Goal: Transaction & Acquisition: Book appointment/travel/reservation

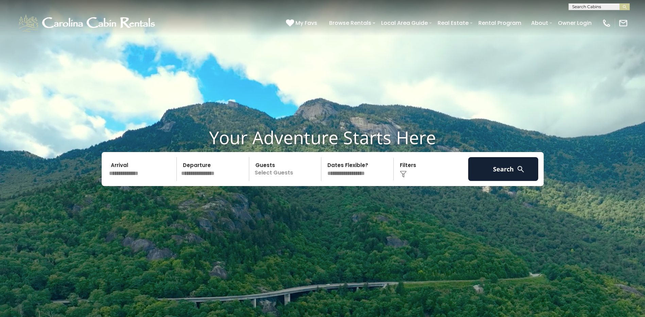
click at [410, 168] on div "Click to Choose" at bounding box center [431, 169] width 70 height 24
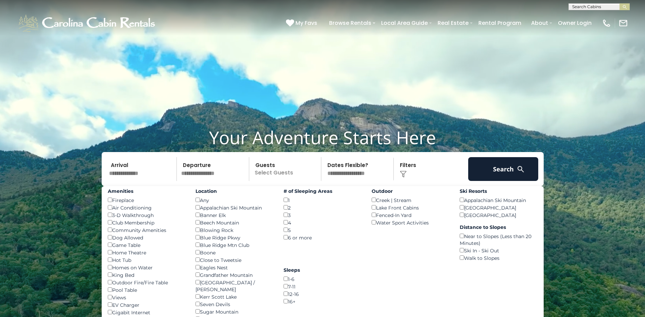
scroll to position [34, 0]
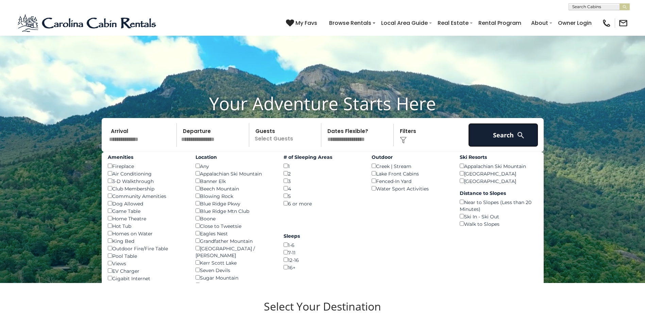
click at [488, 138] on button "Search" at bounding box center [503, 135] width 70 height 24
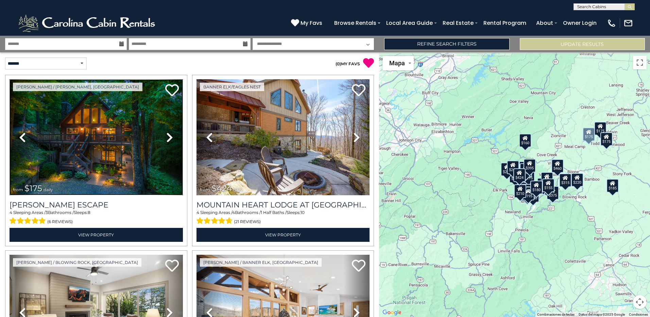
click at [111, 148] on img at bounding box center [96, 137] width 173 height 116
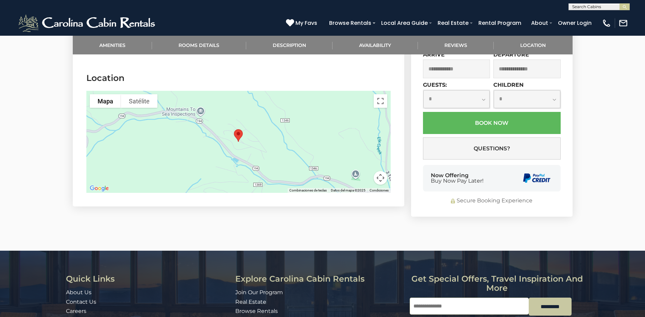
scroll to position [1632, 0]
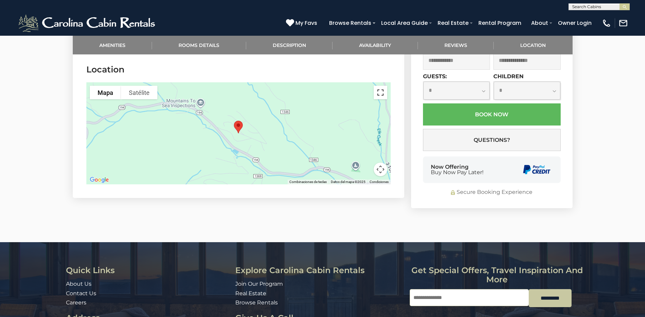
click at [379, 86] on button "Activar o desactivar la vista de pantalla completa" at bounding box center [381, 93] width 14 height 14
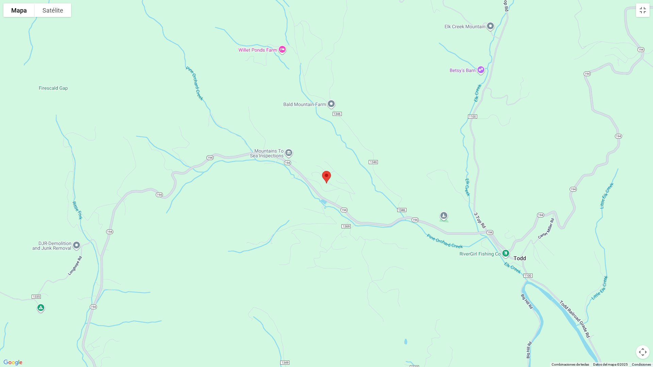
click at [640, 317] on button "Controles de visualización del mapa" at bounding box center [643, 352] width 14 height 14
click at [625, 317] on button "Alejar" at bounding box center [626, 352] width 14 height 14
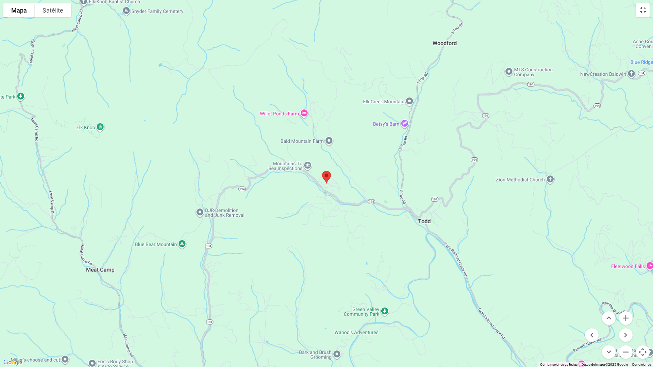
click at [625, 317] on button "Alejar" at bounding box center [626, 352] width 14 height 14
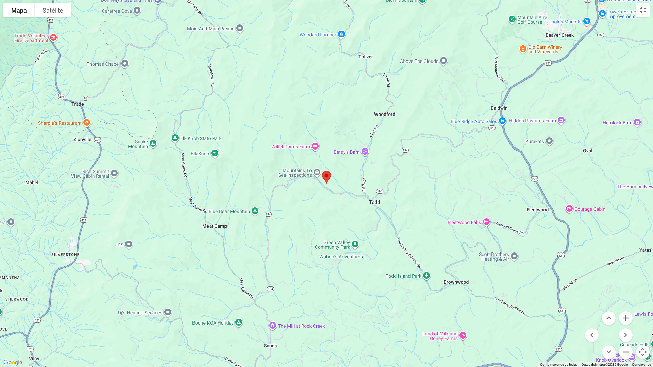
click at [625, 317] on button "Alejar" at bounding box center [626, 352] width 14 height 14
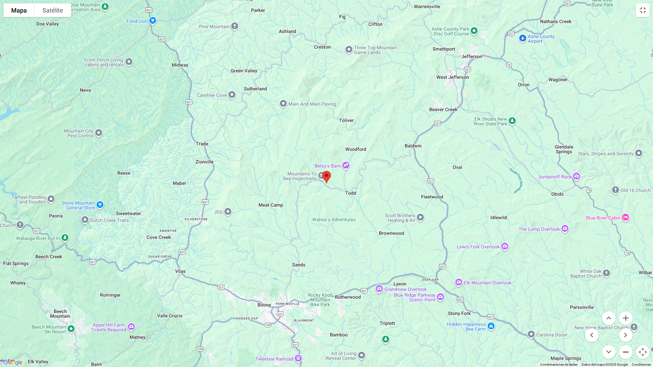
click at [625, 317] on button "Alejar" at bounding box center [626, 352] width 14 height 14
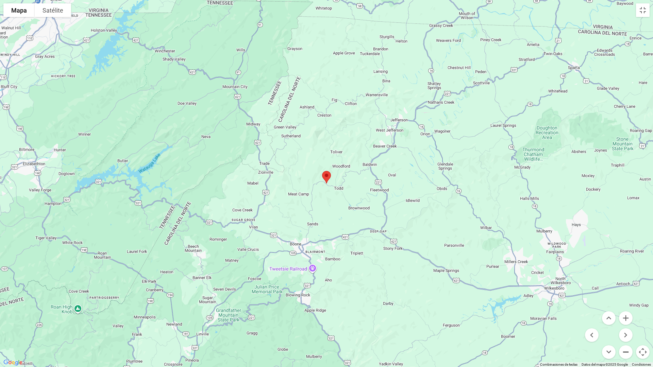
click at [625, 317] on button "Alejar" at bounding box center [626, 352] width 14 height 14
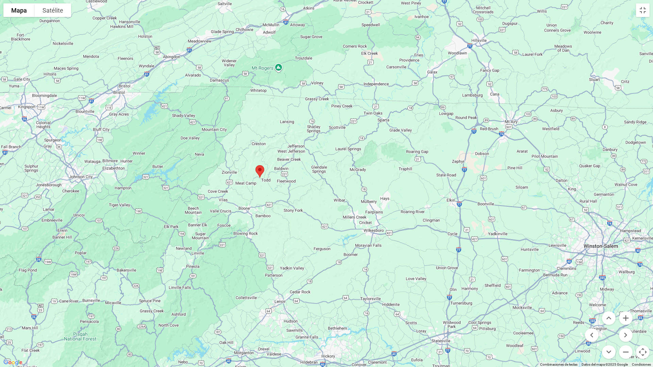
drag, startPoint x: 594, startPoint y: 300, endPoint x: 527, endPoint y: 294, distance: 67.6
click at [527, 294] on div at bounding box center [326, 183] width 653 height 367
click at [640, 15] on button "Activar o desactivar la vista de pantalla completa" at bounding box center [643, 10] width 14 height 14
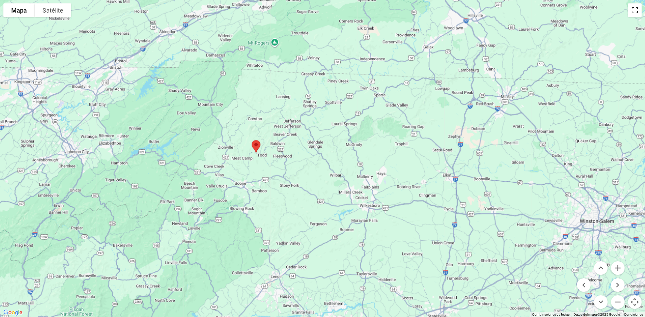
scroll to position [0, 0]
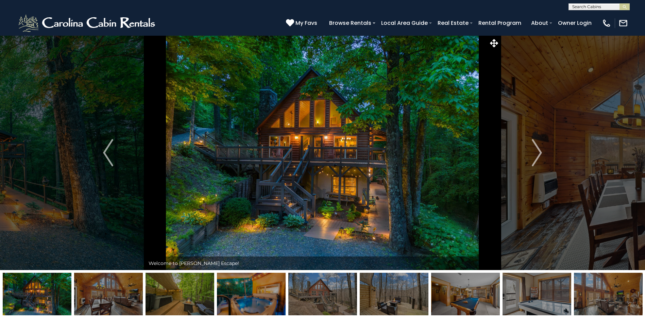
click at [540, 152] on img "Next" at bounding box center [537, 152] width 10 height 27
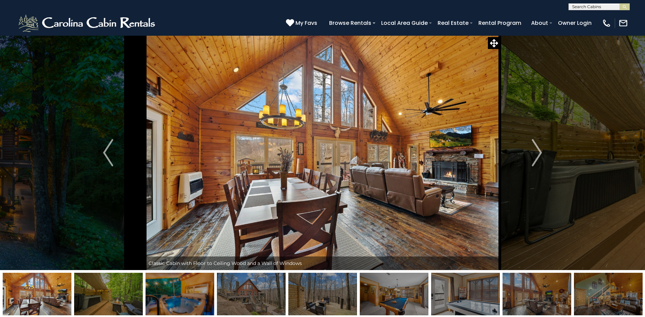
click at [540, 152] on img "Next" at bounding box center [537, 152] width 10 height 27
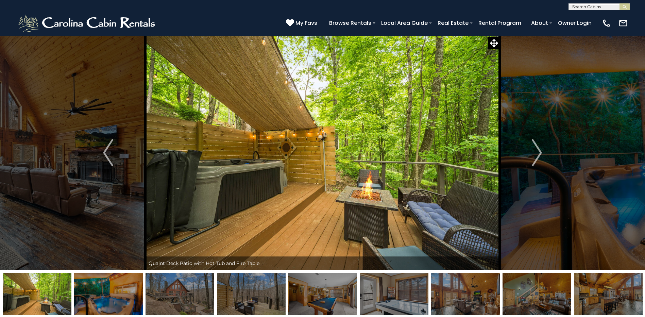
click at [540, 152] on img "Next" at bounding box center [537, 152] width 10 height 27
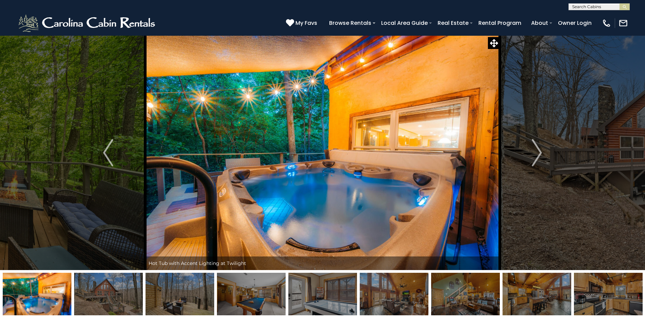
click at [540, 152] on img "Next" at bounding box center [537, 152] width 10 height 27
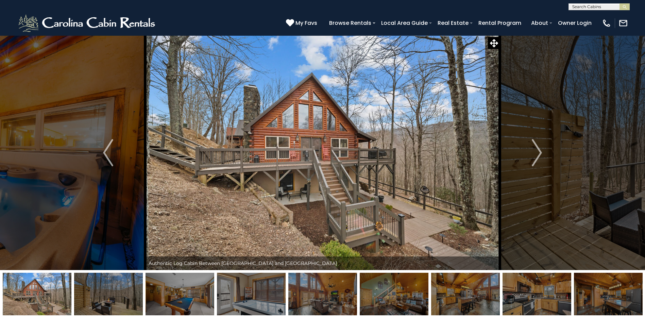
click at [540, 152] on img "Next" at bounding box center [537, 152] width 10 height 27
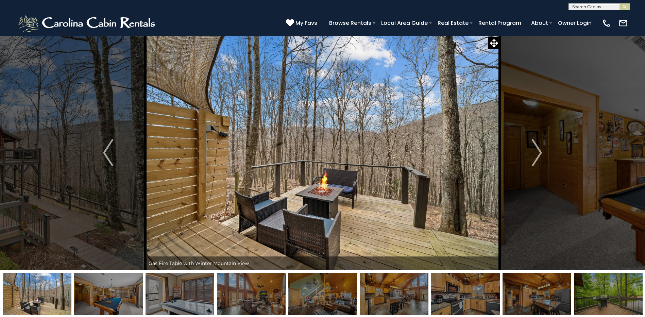
click at [540, 152] on img "Next" at bounding box center [537, 152] width 10 height 27
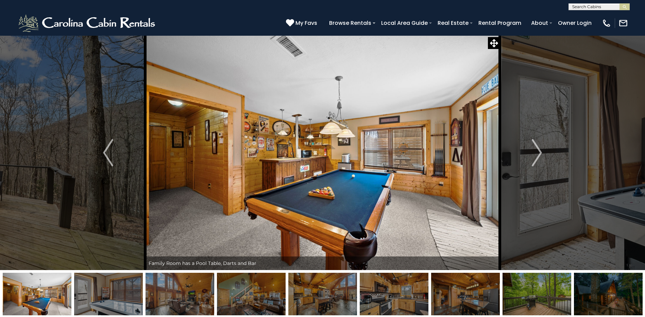
click at [540, 152] on img "Next" at bounding box center [537, 152] width 10 height 27
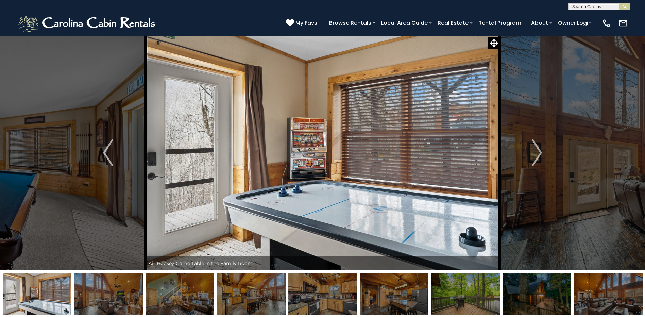
click at [540, 152] on img "Next" at bounding box center [537, 152] width 10 height 27
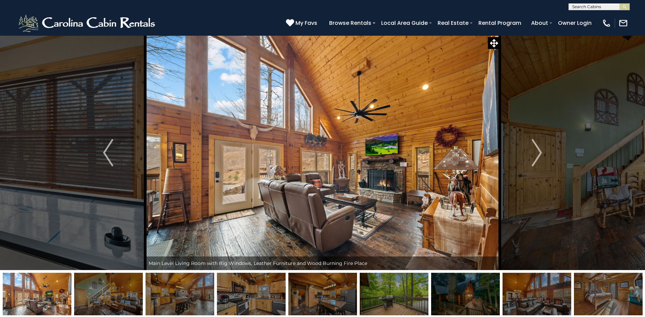
click at [540, 152] on img "Next" at bounding box center [537, 152] width 10 height 27
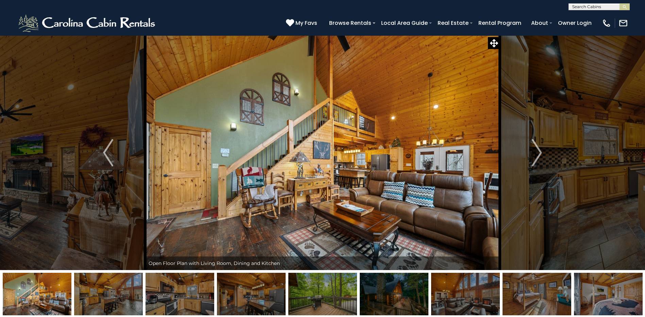
click at [540, 152] on img "Next" at bounding box center [537, 152] width 10 height 27
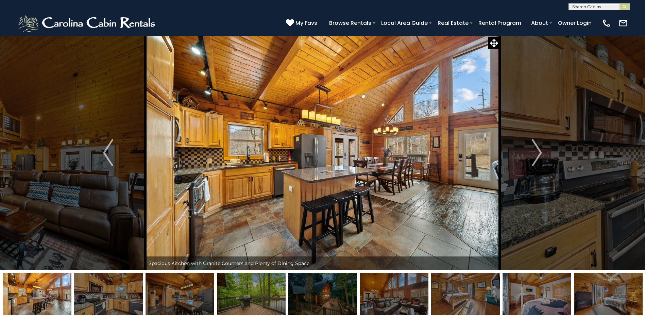
click at [540, 152] on img "Next" at bounding box center [537, 152] width 10 height 27
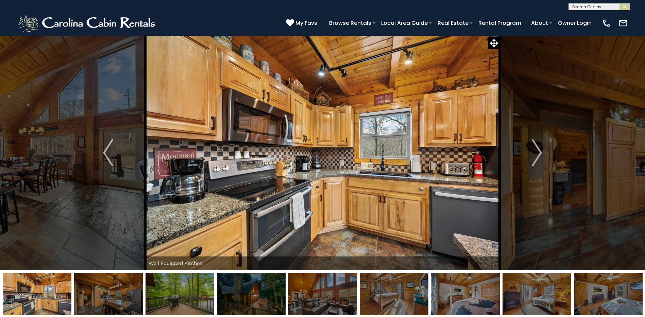
click at [540, 152] on img "Next" at bounding box center [537, 152] width 10 height 27
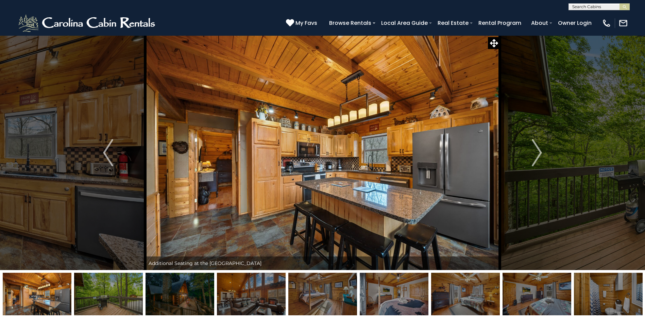
click at [540, 152] on img "Next" at bounding box center [537, 152] width 10 height 27
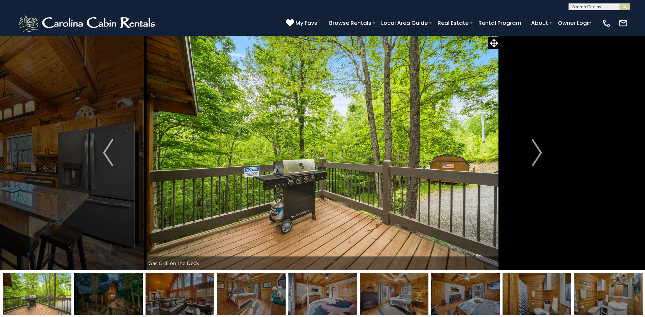
click at [540, 152] on img "Next" at bounding box center [537, 152] width 10 height 27
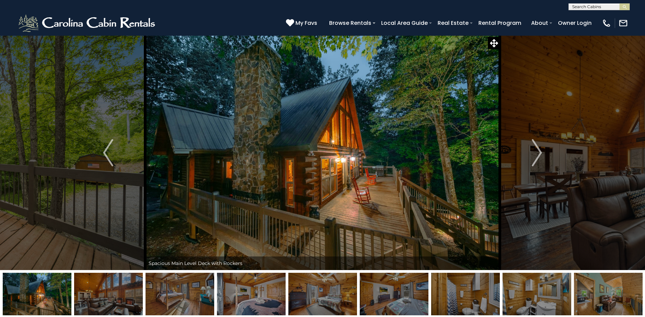
click at [540, 152] on img "Next" at bounding box center [537, 152] width 10 height 27
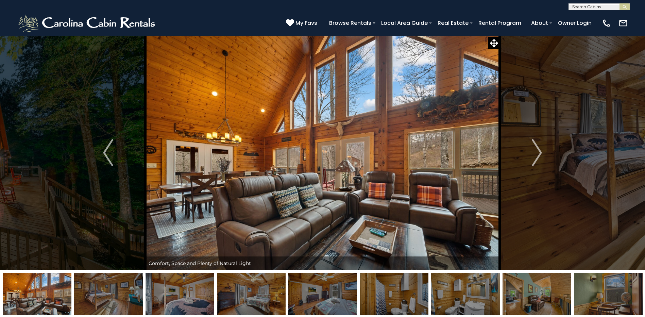
click at [540, 152] on img "Next" at bounding box center [537, 152] width 10 height 27
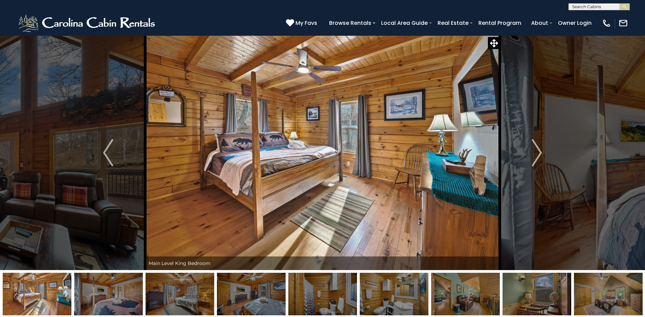
click at [540, 152] on img "Next" at bounding box center [537, 152] width 10 height 27
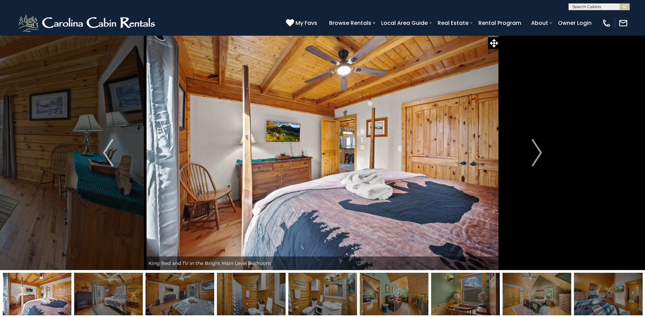
click at [540, 152] on img "Next" at bounding box center [537, 152] width 10 height 27
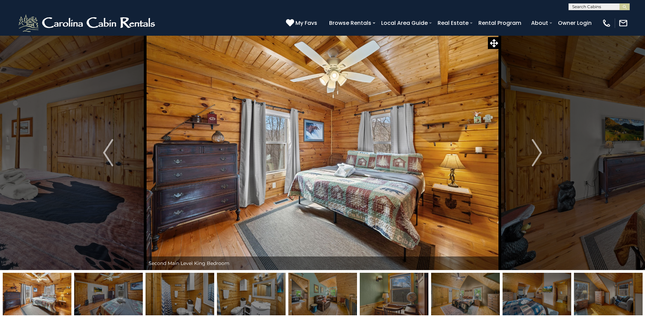
click at [540, 152] on img "Next" at bounding box center [537, 152] width 10 height 27
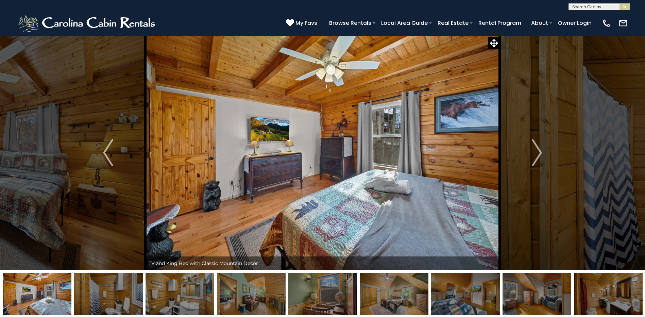
click at [540, 152] on img "Next" at bounding box center [537, 152] width 10 height 27
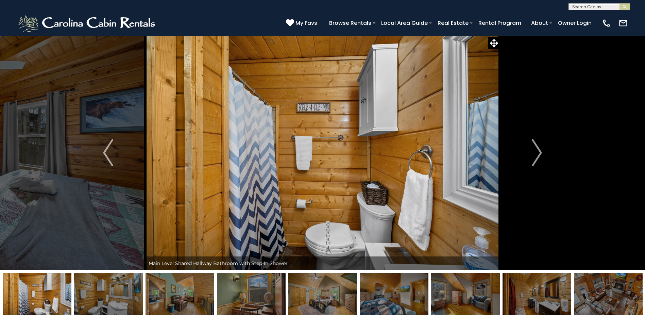
click at [540, 152] on img "Next" at bounding box center [537, 152] width 10 height 27
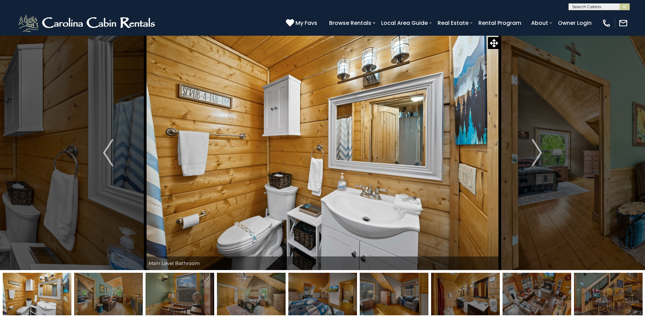
click at [540, 152] on img "Next" at bounding box center [537, 152] width 10 height 27
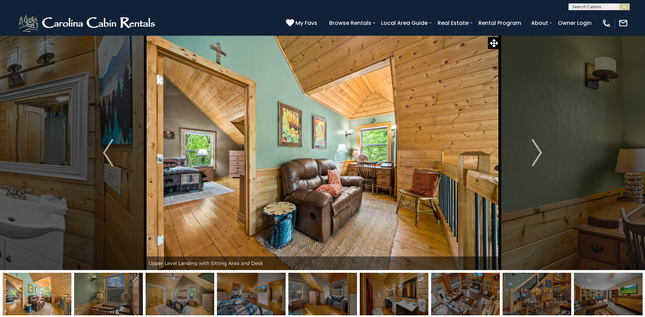
click at [540, 152] on img "Next" at bounding box center [537, 152] width 10 height 27
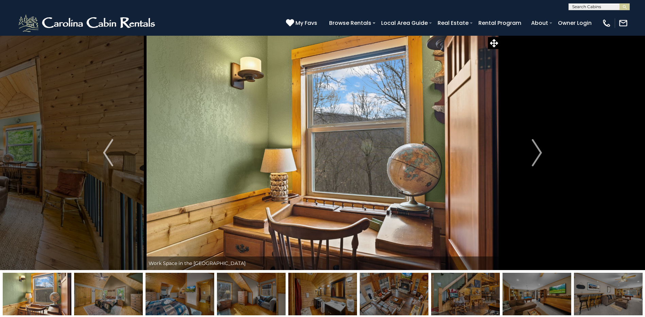
click at [540, 152] on img "Next" at bounding box center [537, 152] width 10 height 27
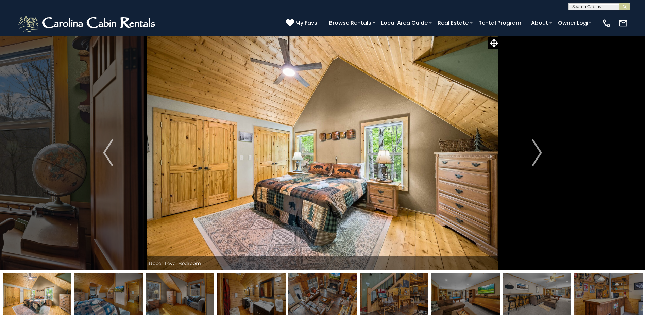
click at [540, 152] on img "Next" at bounding box center [537, 152] width 10 height 27
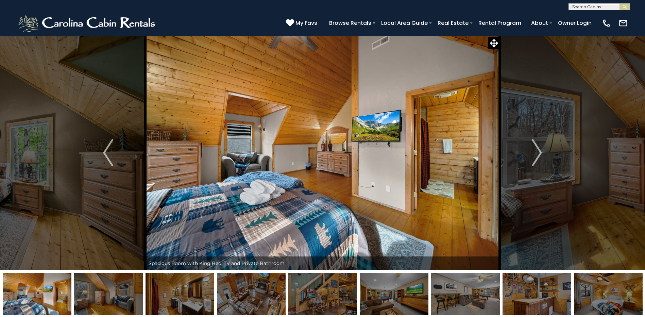
click at [540, 152] on img "Next" at bounding box center [537, 152] width 10 height 27
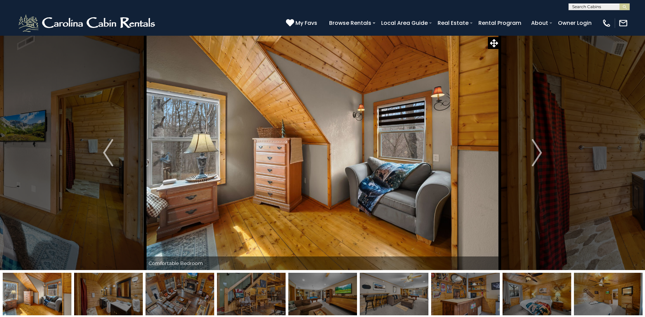
click at [540, 152] on img "Next" at bounding box center [537, 152] width 10 height 27
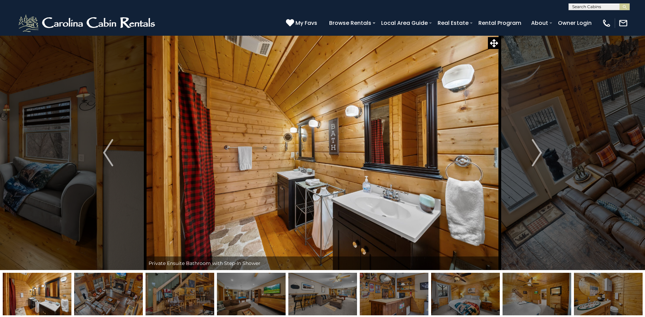
click at [540, 152] on img "Next" at bounding box center [537, 152] width 10 height 27
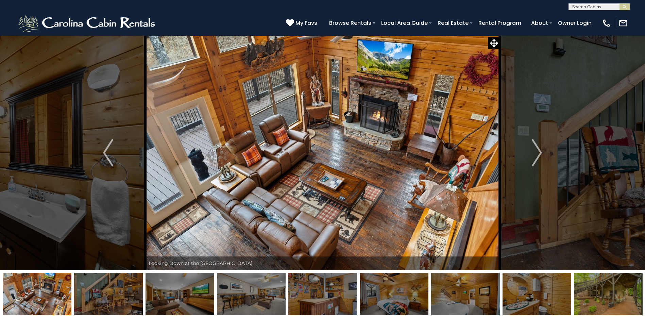
click at [540, 152] on img "Next" at bounding box center [537, 152] width 10 height 27
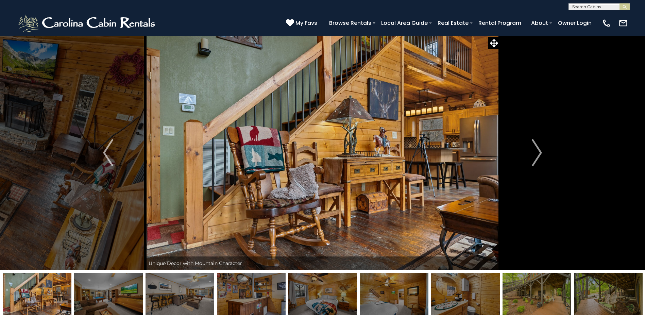
click at [540, 152] on img "Next" at bounding box center [537, 152] width 10 height 27
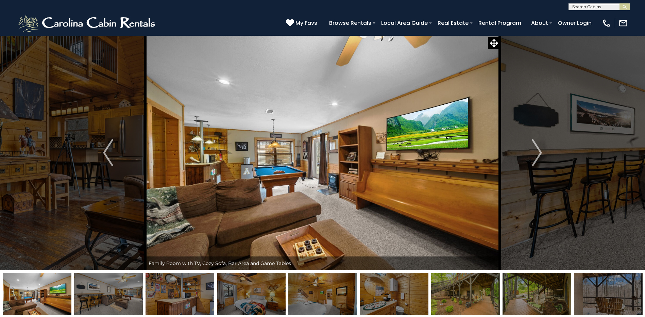
click at [540, 152] on img "Next" at bounding box center [537, 152] width 10 height 27
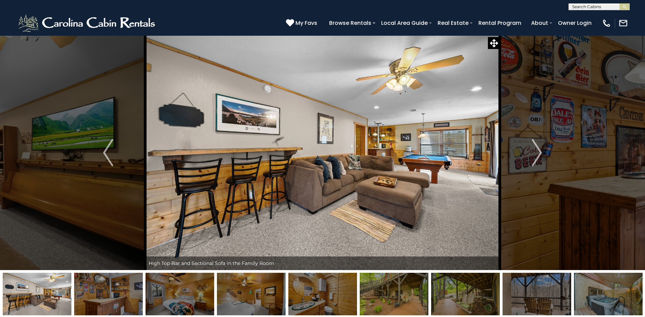
click at [540, 152] on img "Next" at bounding box center [537, 152] width 10 height 27
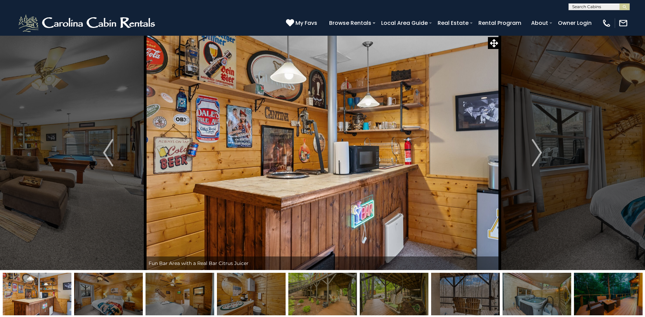
click at [540, 152] on img "Next" at bounding box center [537, 152] width 10 height 27
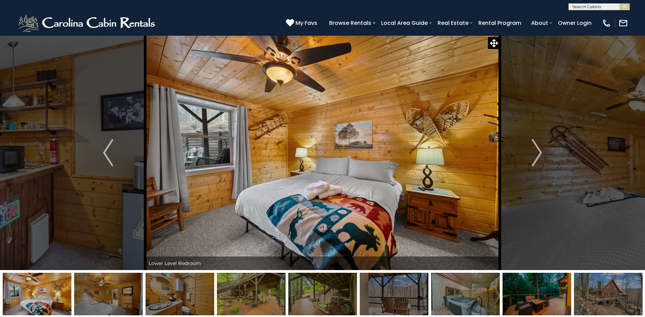
click at [106, 154] on img "Previous" at bounding box center [108, 152] width 10 height 27
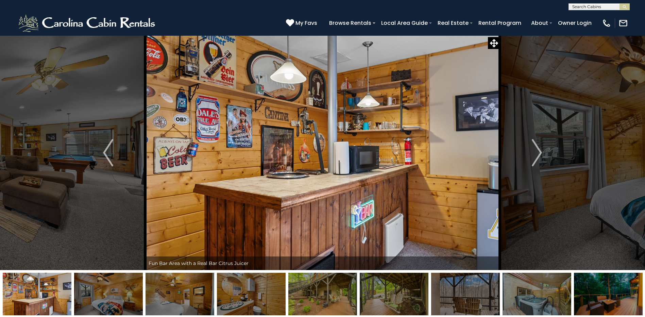
click at [106, 154] on img "Previous" at bounding box center [108, 152] width 10 height 27
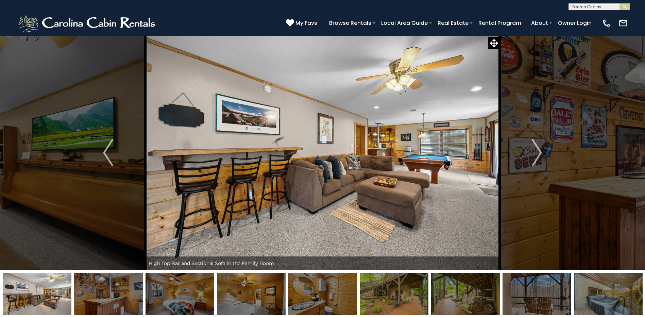
click at [106, 154] on img "Previous" at bounding box center [108, 152] width 10 height 27
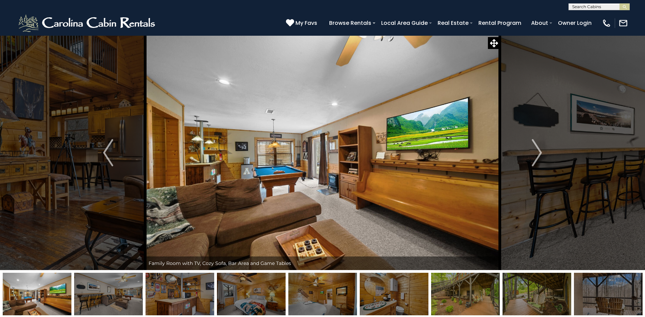
click at [106, 154] on img "Previous" at bounding box center [108, 152] width 10 height 27
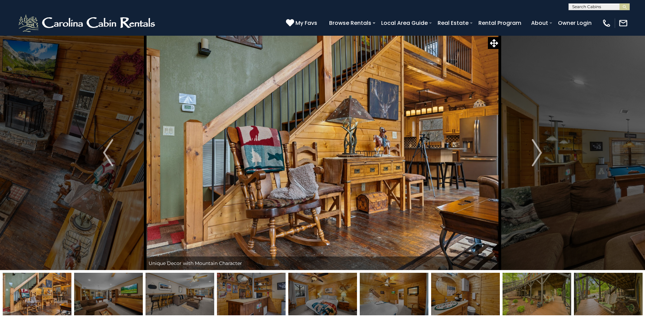
click at [106, 154] on img "Previous" at bounding box center [108, 152] width 10 height 27
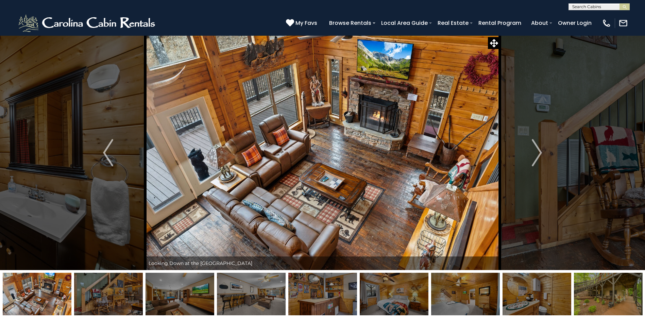
click at [106, 154] on img "Previous" at bounding box center [108, 152] width 10 height 27
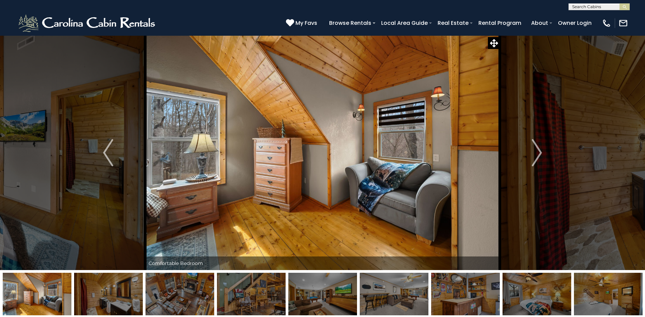
click at [106, 154] on img "Previous" at bounding box center [108, 152] width 10 height 27
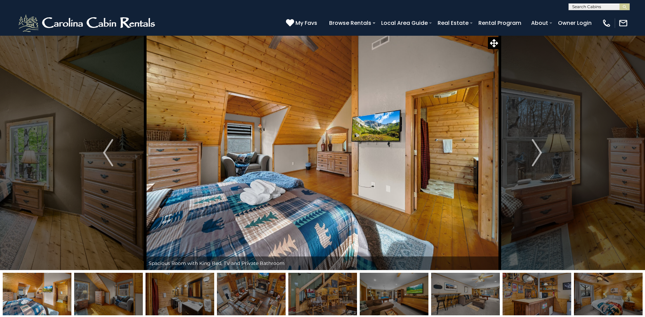
click at [106, 154] on img "Previous" at bounding box center [108, 152] width 10 height 27
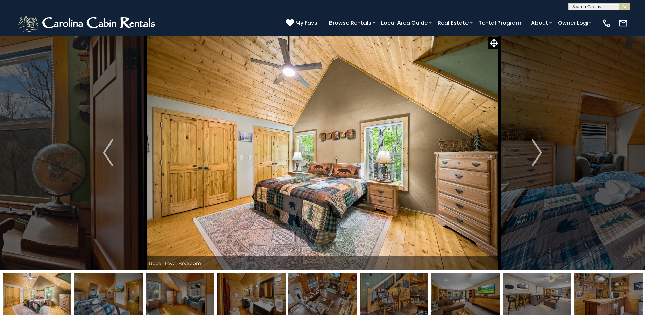
click at [106, 154] on img "Previous" at bounding box center [108, 152] width 10 height 27
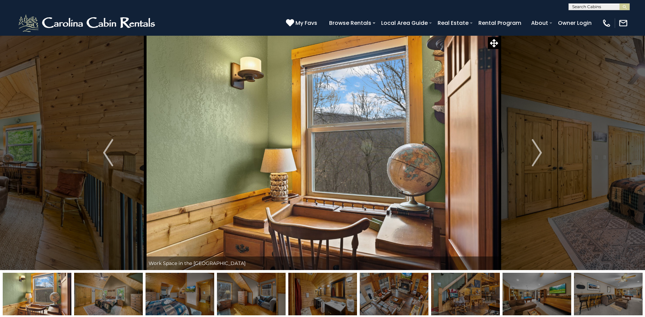
click at [106, 154] on img "Previous" at bounding box center [108, 152] width 10 height 27
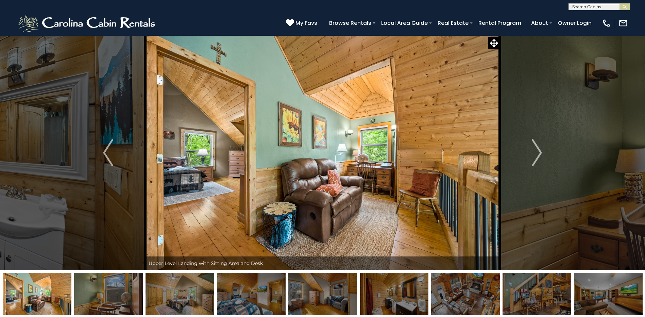
click at [106, 154] on img "Previous" at bounding box center [108, 152] width 10 height 27
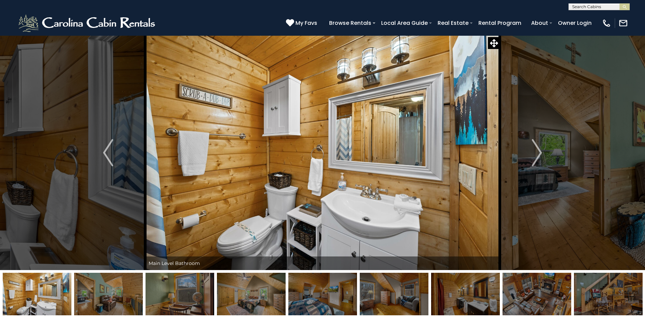
click at [106, 154] on img "Previous" at bounding box center [108, 152] width 10 height 27
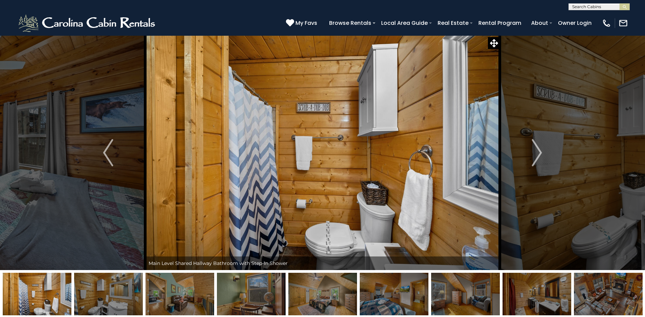
click at [106, 154] on img "Previous" at bounding box center [108, 152] width 10 height 27
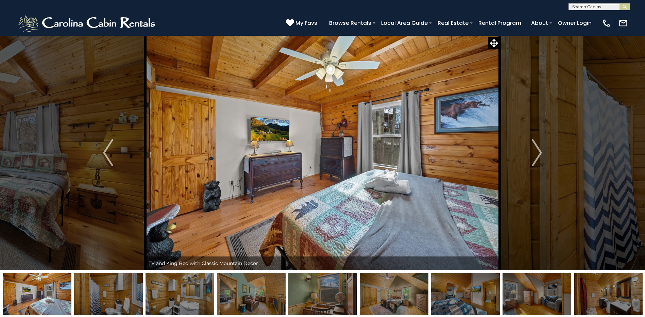
click at [106, 154] on img "Previous" at bounding box center [108, 152] width 10 height 27
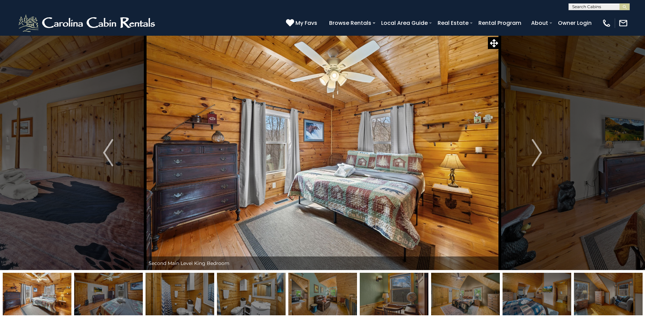
click at [106, 154] on img "Previous" at bounding box center [108, 152] width 10 height 27
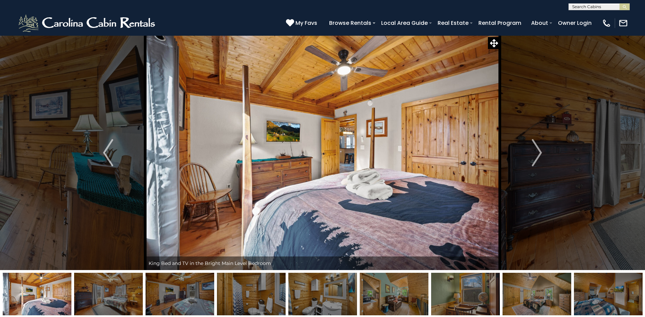
click at [106, 154] on img "Previous" at bounding box center [108, 152] width 10 height 27
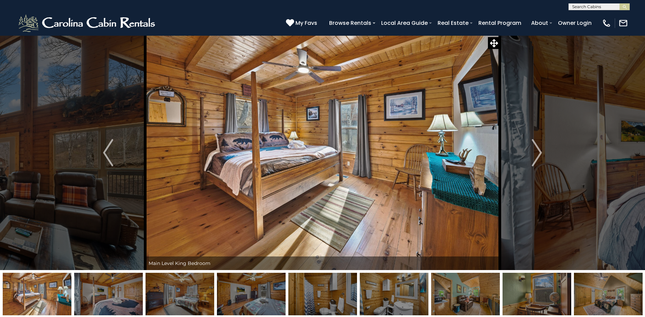
click at [106, 154] on img "Previous" at bounding box center [108, 152] width 10 height 27
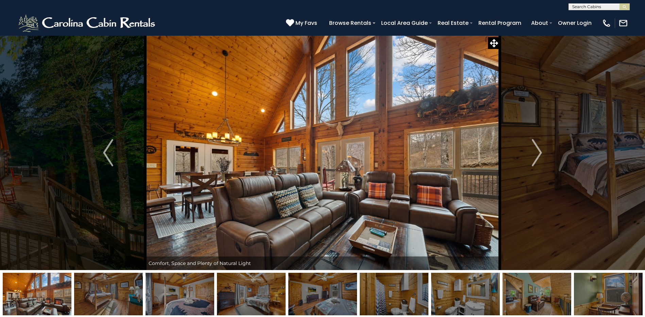
click at [106, 154] on img "Previous" at bounding box center [108, 152] width 10 height 27
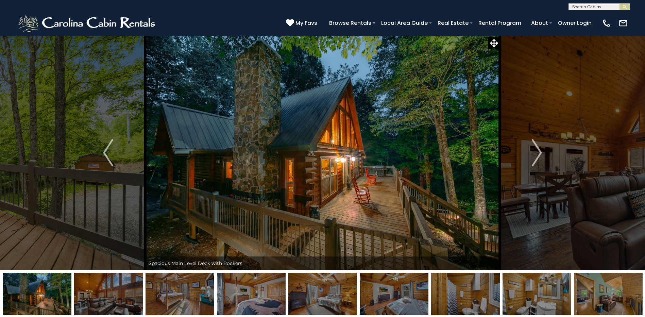
click at [106, 154] on img "Previous" at bounding box center [108, 152] width 10 height 27
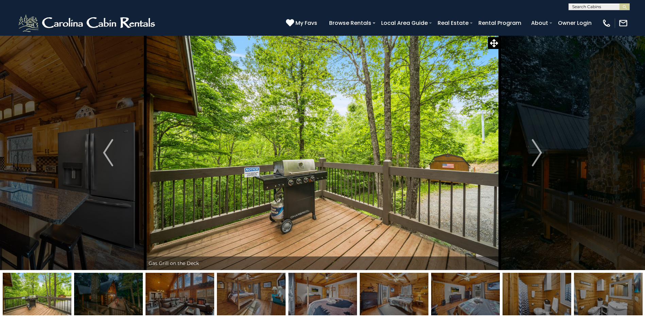
click at [106, 154] on img "Previous" at bounding box center [108, 152] width 10 height 27
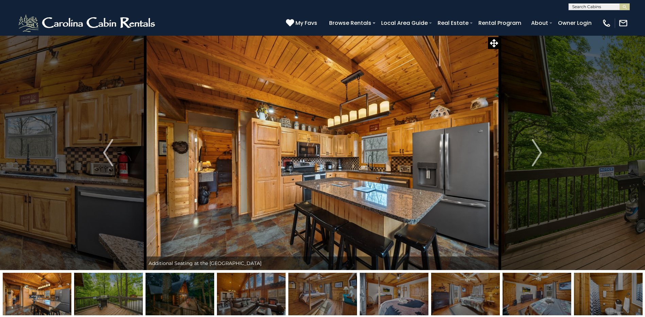
click at [534, 151] on img "Next" at bounding box center [537, 152] width 10 height 27
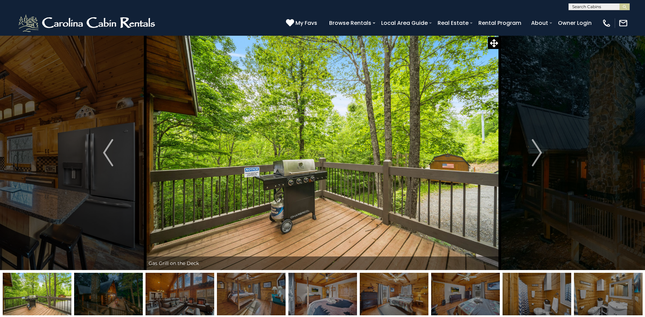
click at [537, 152] on img "Next" at bounding box center [537, 152] width 10 height 27
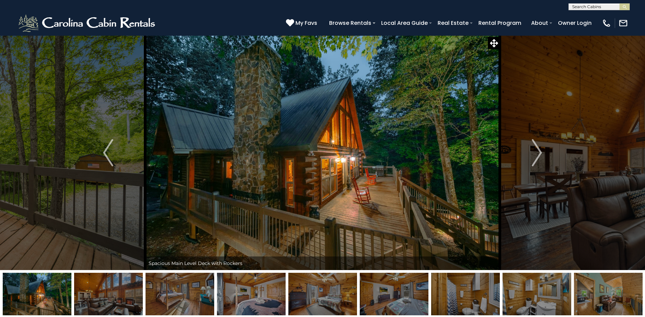
click at [534, 153] on img "Next" at bounding box center [537, 152] width 10 height 27
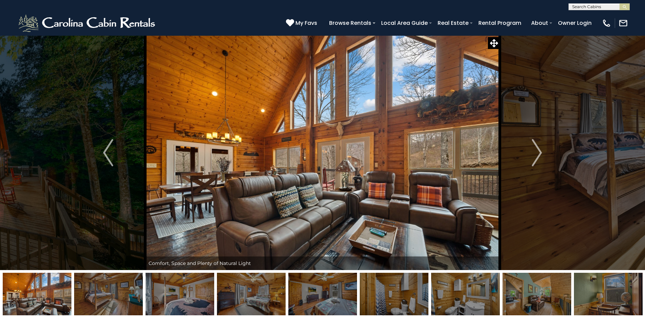
click at [534, 153] on img "Next" at bounding box center [537, 152] width 10 height 27
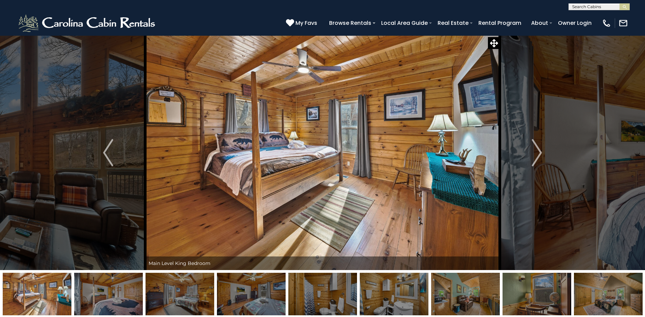
click at [107, 146] on img "Previous" at bounding box center [108, 152] width 10 height 27
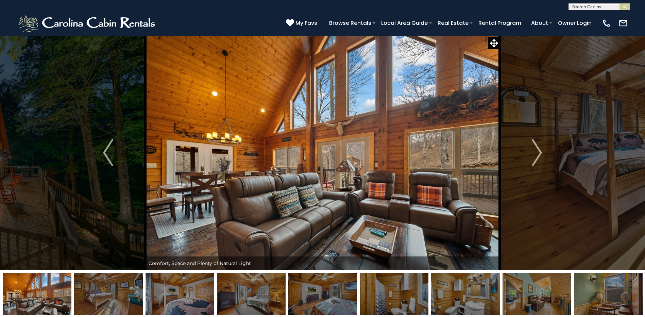
click at [107, 146] on img "Previous" at bounding box center [108, 152] width 10 height 27
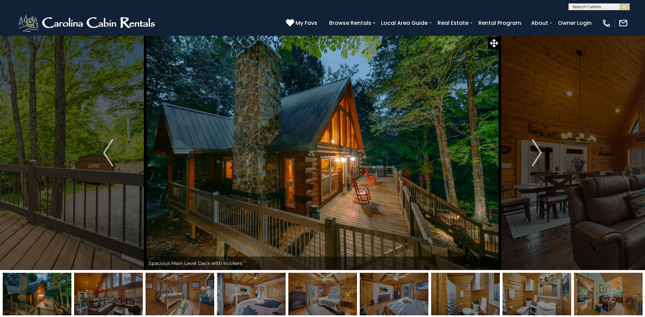
click at [107, 146] on img "Previous" at bounding box center [108, 152] width 10 height 27
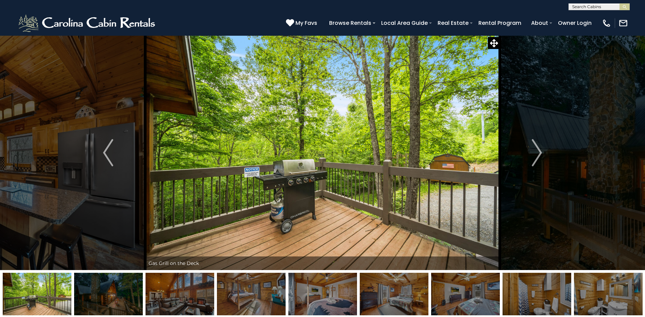
click at [107, 146] on img "Previous" at bounding box center [108, 152] width 10 height 27
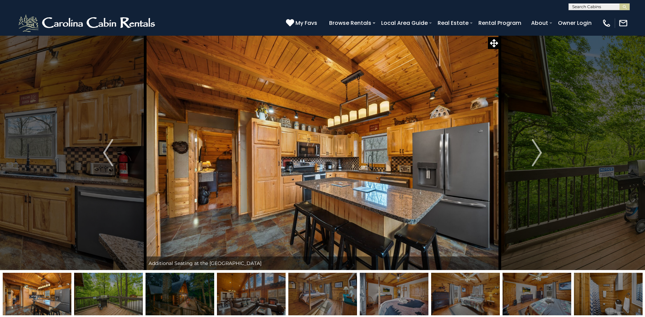
click at [107, 146] on img "Previous" at bounding box center [108, 152] width 10 height 27
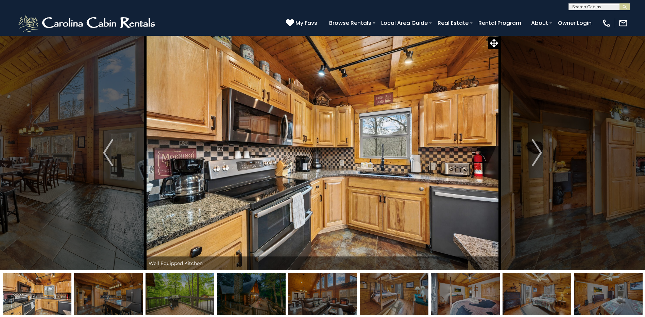
click at [107, 146] on img "Previous" at bounding box center [108, 152] width 10 height 27
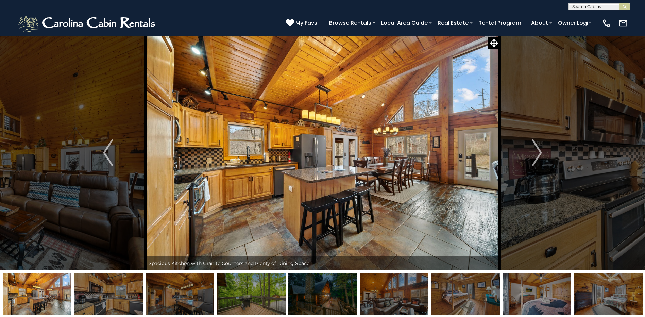
click at [107, 146] on img "Previous" at bounding box center [108, 152] width 10 height 27
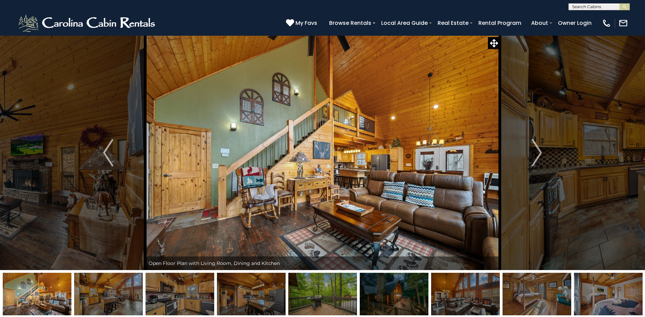
click at [107, 146] on img "Previous" at bounding box center [108, 152] width 10 height 27
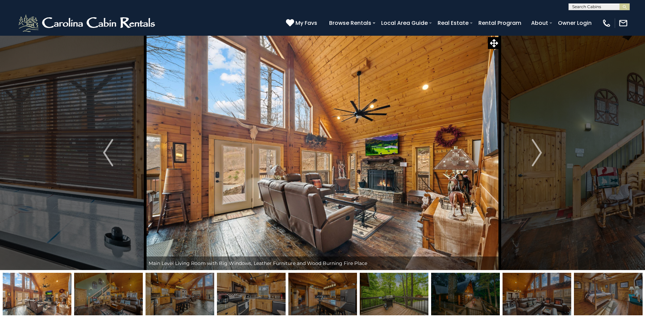
click at [107, 146] on img "Previous" at bounding box center [108, 152] width 10 height 27
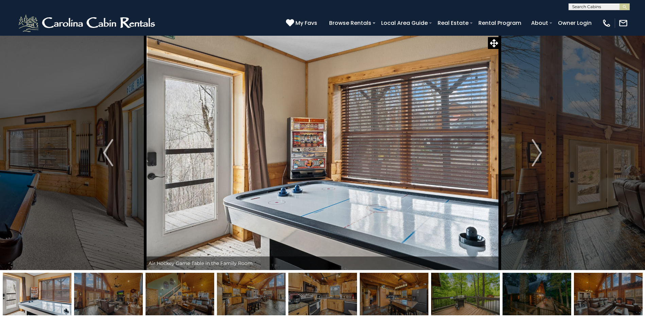
click at [107, 146] on img "Previous" at bounding box center [108, 152] width 10 height 27
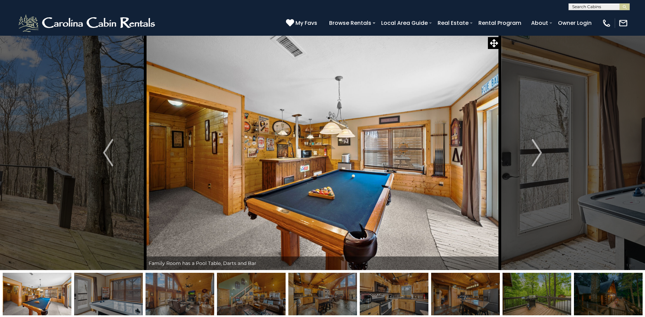
click at [107, 146] on img "Previous" at bounding box center [108, 152] width 10 height 27
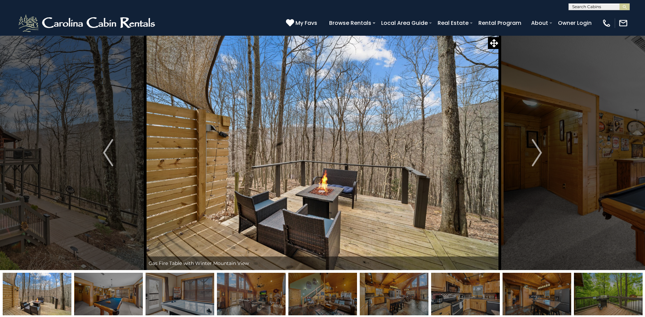
click at [107, 146] on img "Previous" at bounding box center [108, 152] width 10 height 27
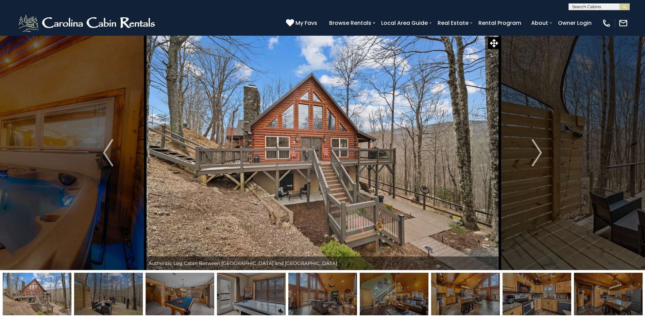
click at [107, 146] on img "Previous" at bounding box center [108, 152] width 10 height 27
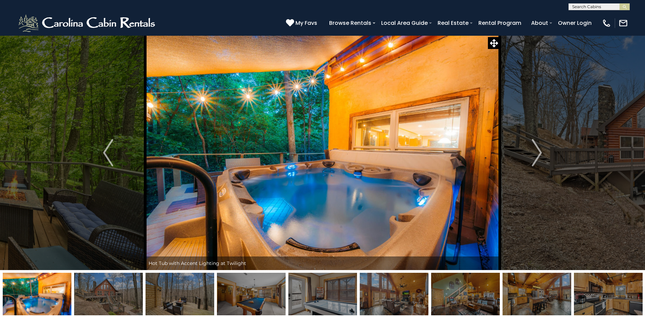
click at [107, 146] on img "Previous" at bounding box center [108, 152] width 10 height 27
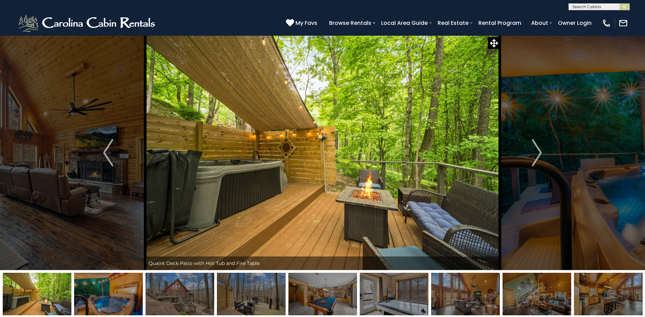
click at [107, 146] on img "Previous" at bounding box center [108, 152] width 10 height 27
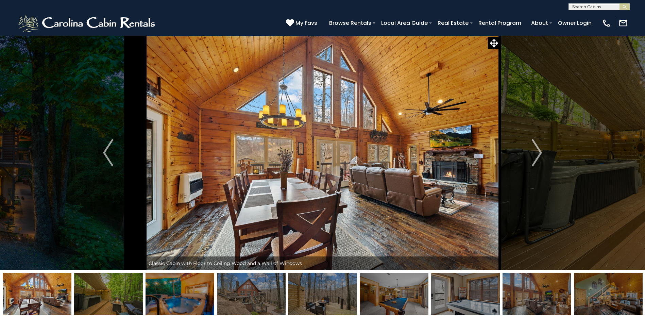
click at [107, 146] on img "Previous" at bounding box center [108, 152] width 10 height 27
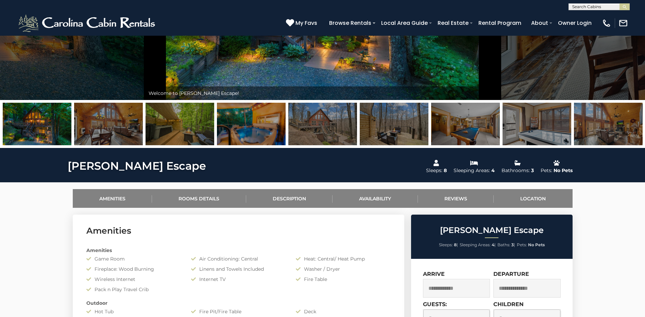
scroll to position [34, 0]
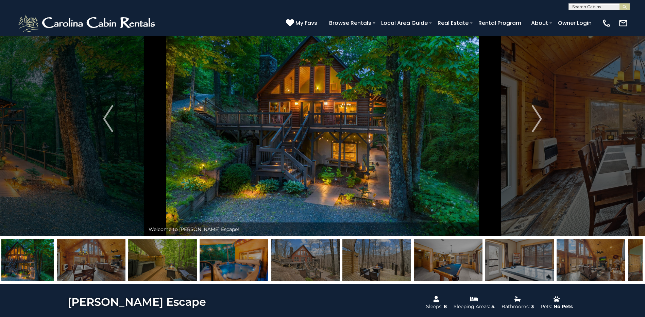
drag, startPoint x: 529, startPoint y: 269, endPoint x: 512, endPoint y: 271, distance: 17.5
click at [512, 271] on img at bounding box center [519, 260] width 69 height 43
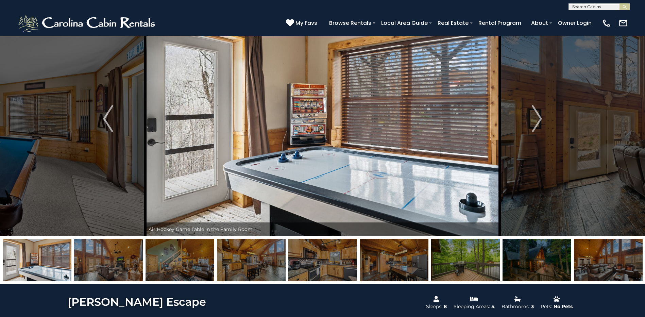
click at [57, 252] on img at bounding box center [37, 260] width 69 height 43
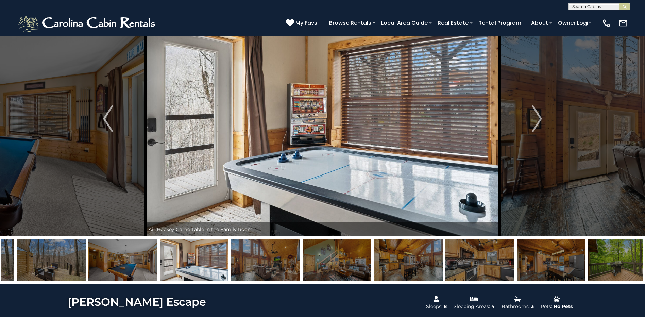
drag, startPoint x: 90, startPoint y: 254, endPoint x: 242, endPoint y: 268, distance: 151.9
click at [257, 272] on img at bounding box center [265, 260] width 69 height 43
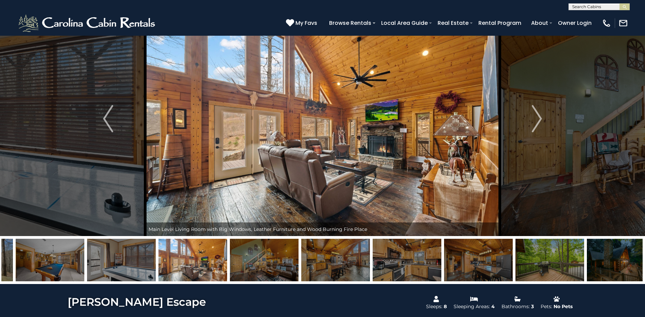
drag, startPoint x: 121, startPoint y: 255, endPoint x: 364, endPoint y: 277, distance: 243.5
click at [299, 277] on img at bounding box center [264, 260] width 69 height 43
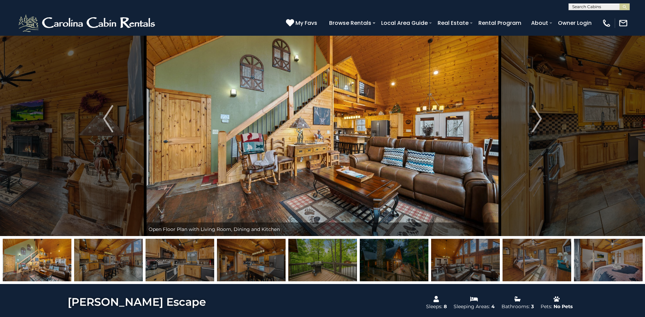
click at [540, 115] on img "Next" at bounding box center [537, 118] width 10 height 27
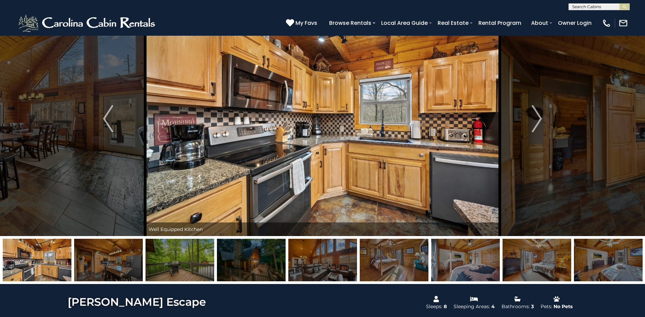
click at [540, 115] on img "Next" at bounding box center [537, 118] width 10 height 27
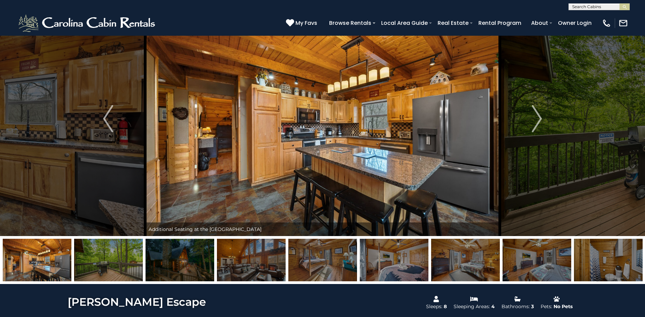
click at [540, 115] on img "Next" at bounding box center [537, 118] width 10 height 27
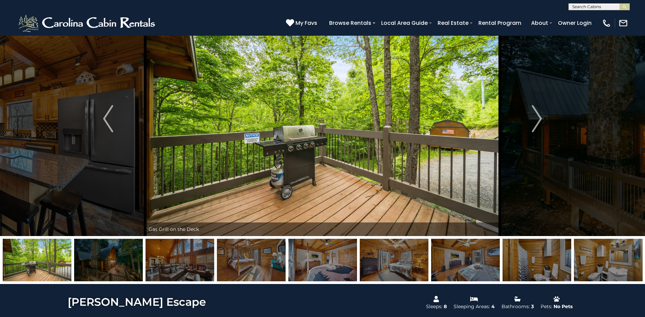
click at [540, 115] on img "Next" at bounding box center [537, 118] width 10 height 27
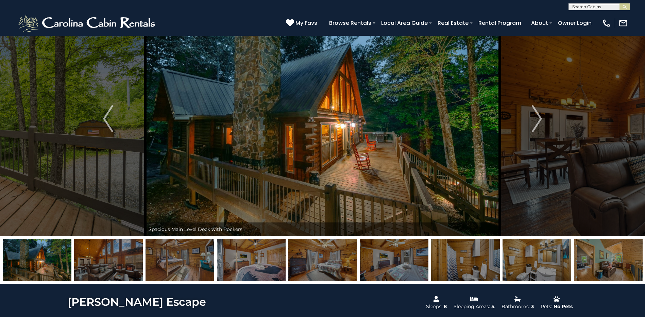
click at [540, 115] on img "Next" at bounding box center [537, 118] width 10 height 27
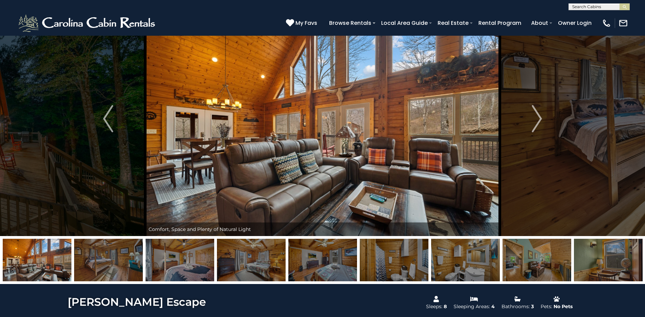
click at [540, 115] on img "Next" at bounding box center [537, 118] width 10 height 27
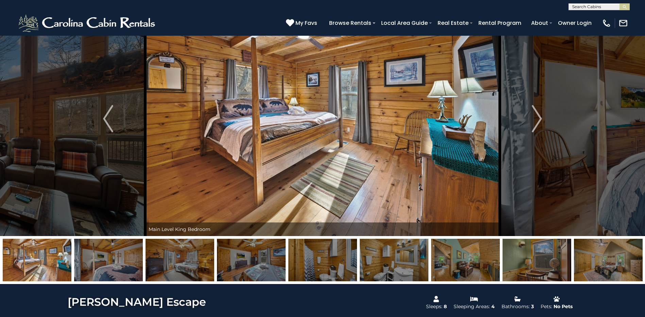
click at [540, 115] on img "Next" at bounding box center [537, 118] width 10 height 27
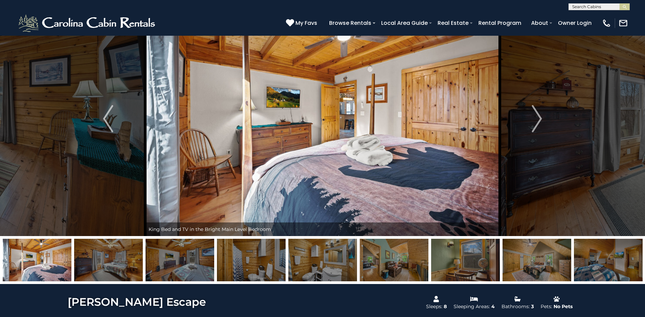
click at [540, 115] on img "Next" at bounding box center [537, 118] width 10 height 27
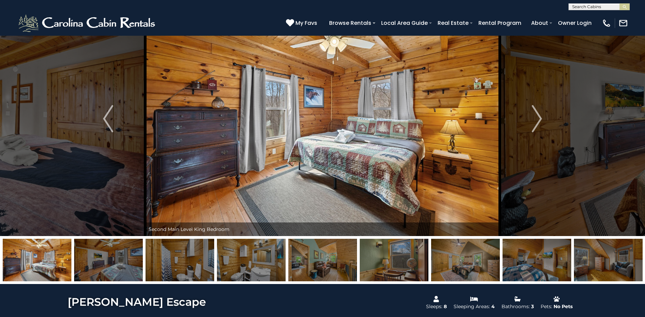
click at [540, 115] on img "Next" at bounding box center [537, 118] width 10 height 27
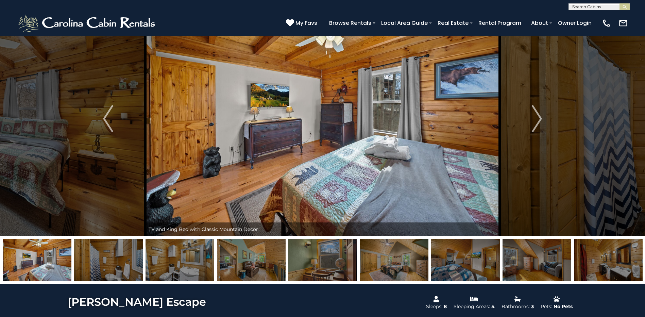
click at [540, 115] on img "Next" at bounding box center [537, 118] width 10 height 27
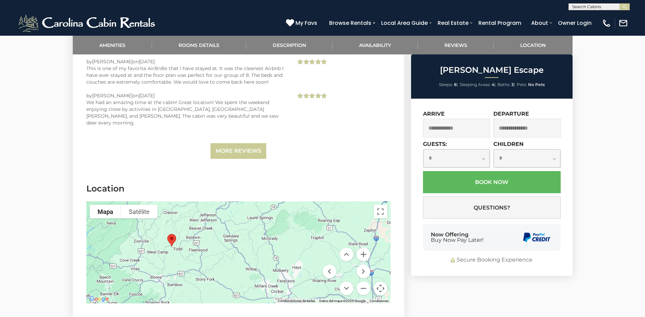
scroll to position [1598, 0]
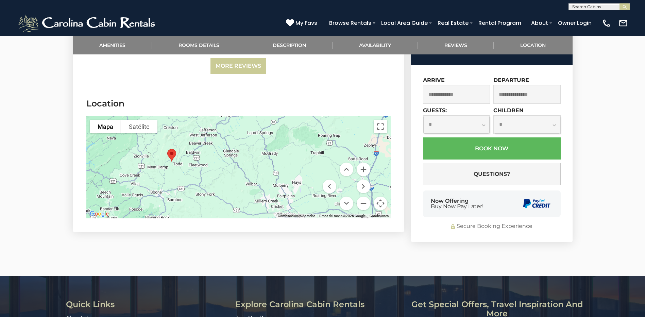
click at [381, 120] on button "Activar o desactivar la vista de pantalla completa" at bounding box center [381, 127] width 14 height 14
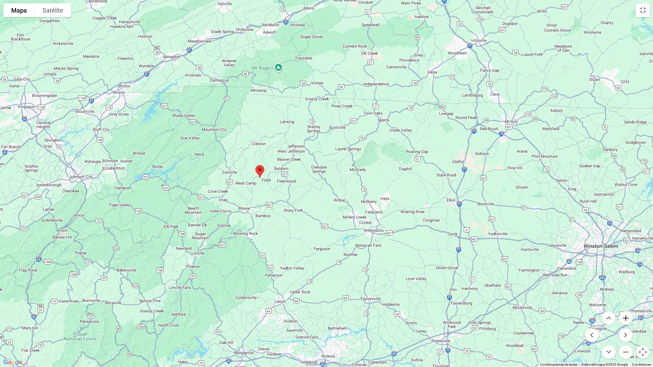
click at [626, 315] on button "Acercar" at bounding box center [626, 318] width 14 height 14
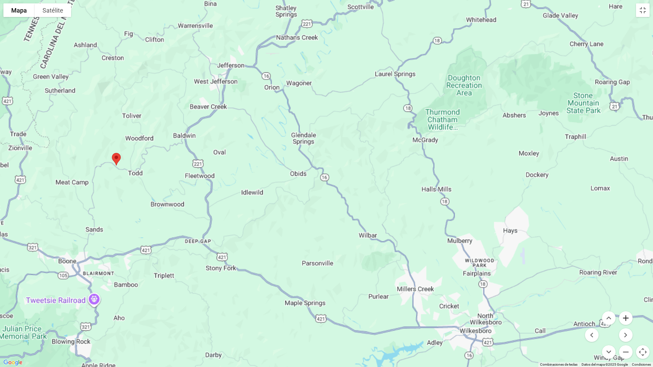
click at [626, 315] on button "Acercar" at bounding box center [626, 318] width 14 height 14
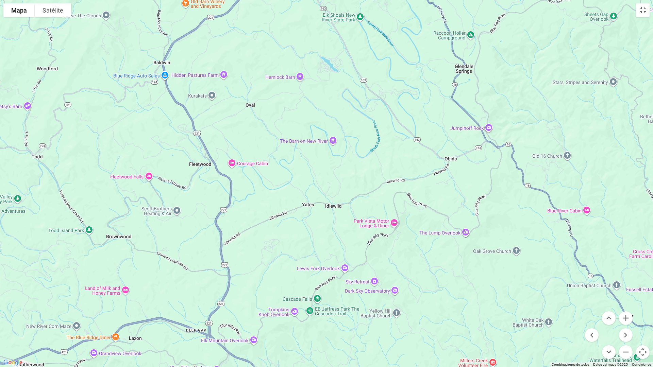
drag, startPoint x: 184, startPoint y: 217, endPoint x: 384, endPoint y: 218, distance: 199.6
click at [384, 218] on div at bounding box center [326, 183] width 653 height 367
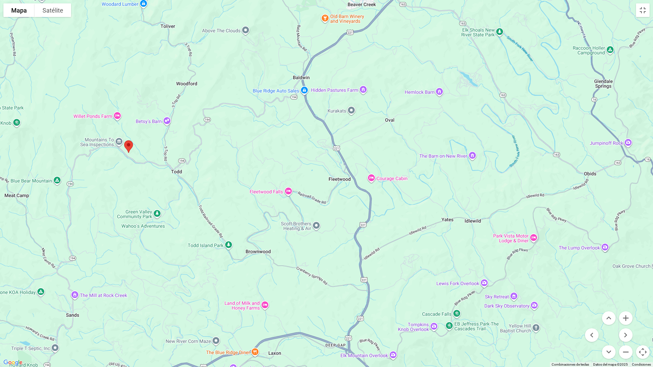
drag, startPoint x: 108, startPoint y: 185, endPoint x: 218, endPoint y: 200, distance: 111.2
click at [218, 200] on div at bounding box center [326, 183] width 653 height 367
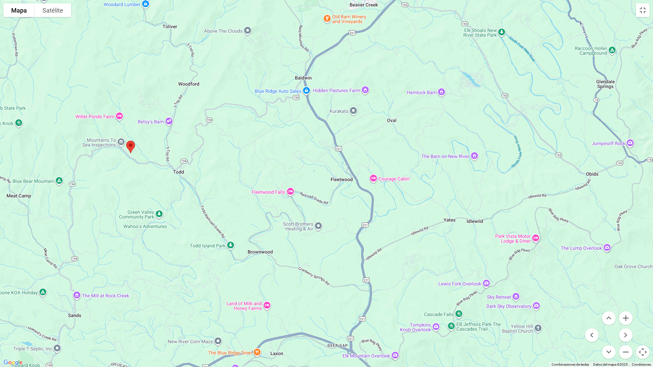
click at [230, 245] on div at bounding box center [326, 183] width 653 height 367
click at [131, 145] on img "Todd Escape" at bounding box center [130, 147] width 14 height 18
click at [120, 142] on div at bounding box center [326, 183] width 653 height 367
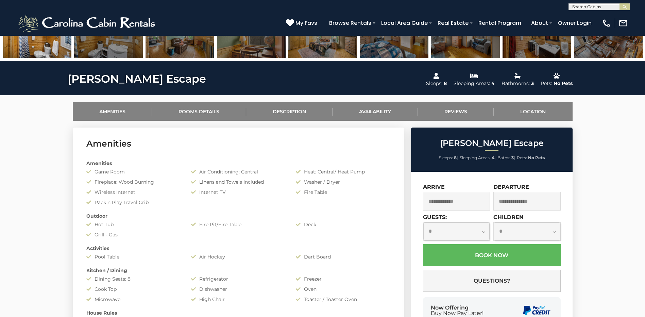
scroll to position [272, 0]
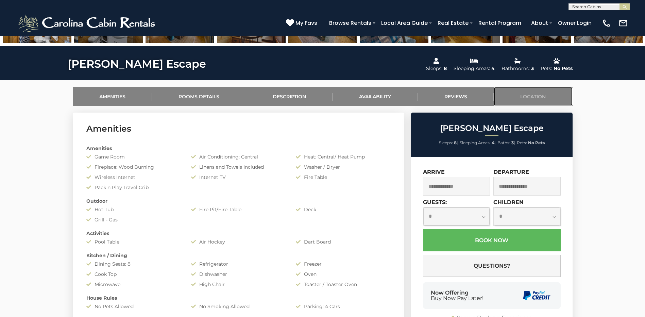
click at [538, 96] on link "Location" at bounding box center [533, 96] width 79 height 19
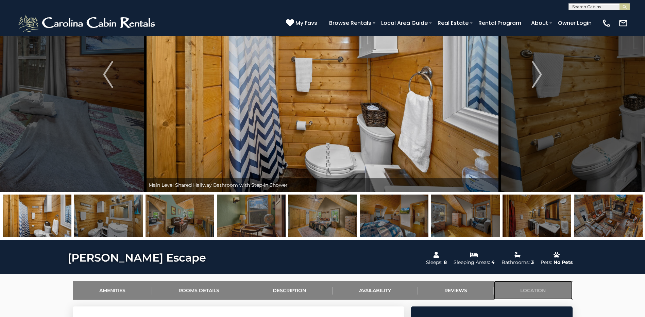
scroll to position [0, 0]
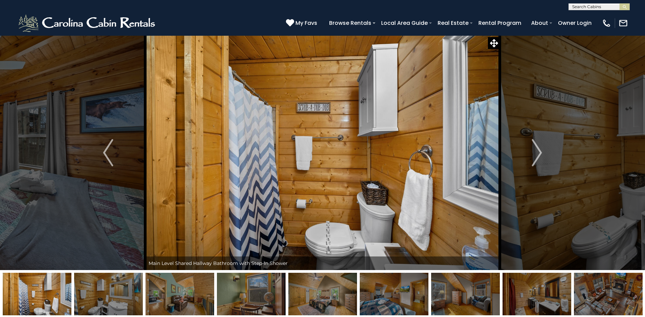
click at [539, 146] on img "Next" at bounding box center [537, 152] width 10 height 27
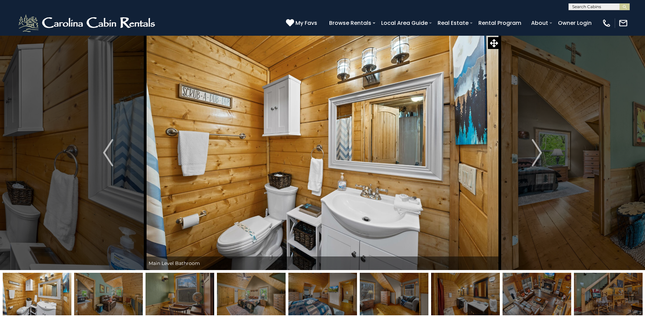
click at [537, 150] on img "Next" at bounding box center [537, 152] width 10 height 27
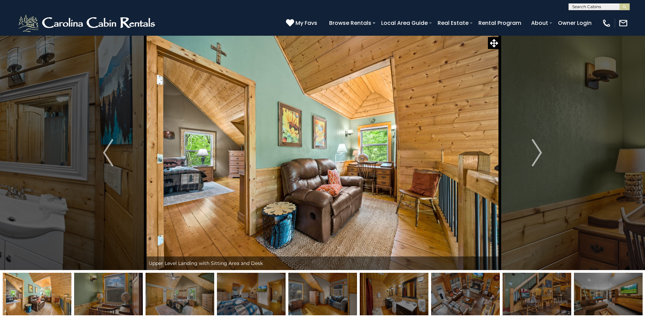
click at [537, 150] on img "Next" at bounding box center [537, 152] width 10 height 27
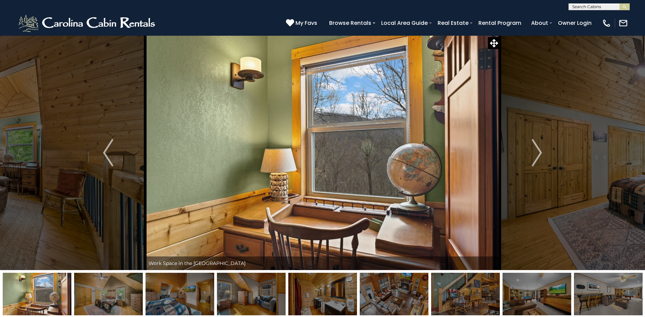
click at [537, 150] on img "Next" at bounding box center [537, 152] width 10 height 27
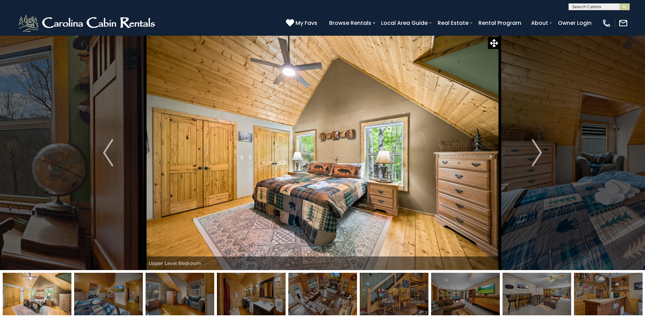
click at [537, 150] on img "Next" at bounding box center [537, 152] width 10 height 27
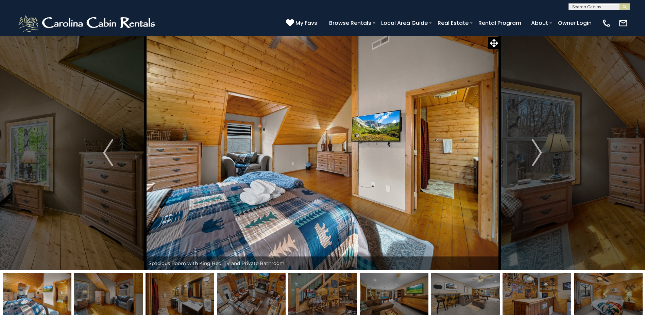
click at [537, 150] on img "Next" at bounding box center [537, 152] width 10 height 27
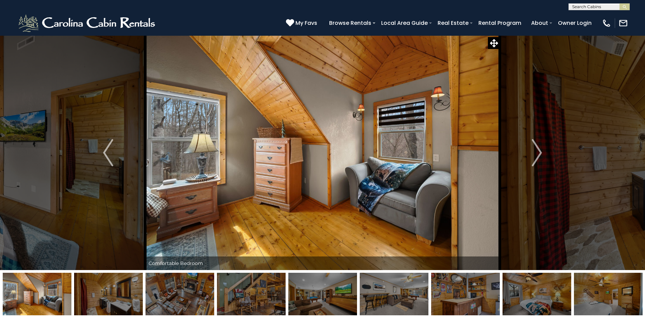
click at [537, 150] on img "Next" at bounding box center [537, 152] width 10 height 27
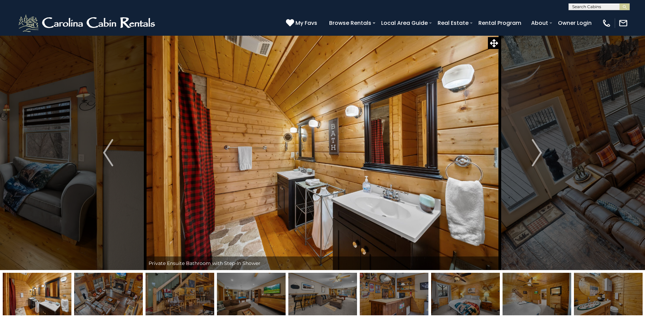
click at [537, 150] on img "Next" at bounding box center [537, 152] width 10 height 27
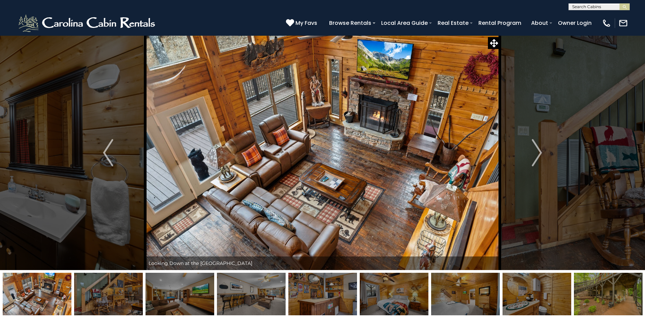
click at [537, 150] on img "Next" at bounding box center [537, 152] width 10 height 27
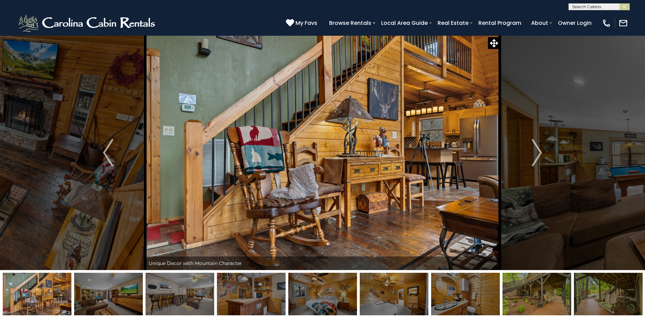
click at [537, 150] on img "Next" at bounding box center [537, 152] width 10 height 27
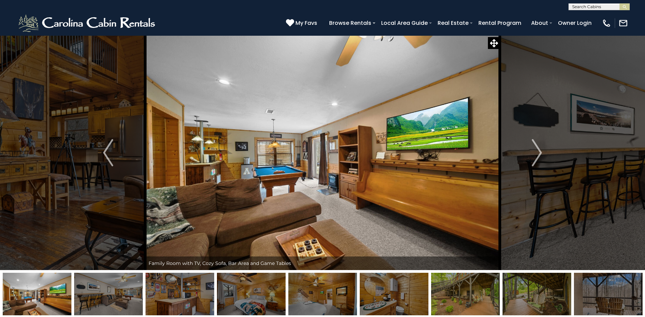
click at [537, 150] on img "Next" at bounding box center [537, 152] width 10 height 27
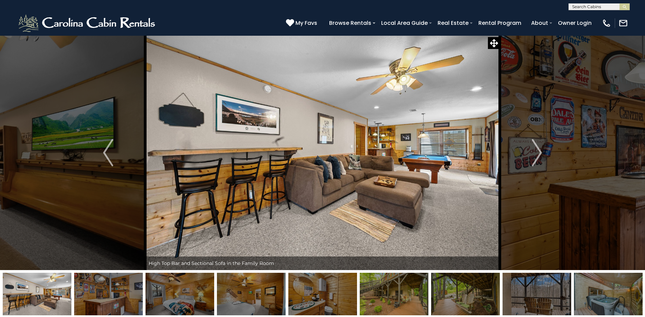
click at [537, 150] on img "Next" at bounding box center [537, 152] width 10 height 27
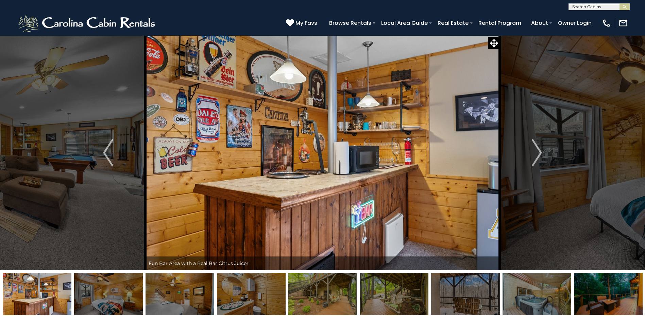
click at [537, 150] on img "Next" at bounding box center [537, 152] width 10 height 27
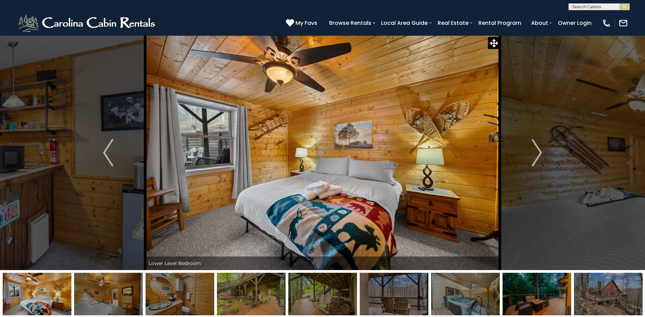
click at [537, 150] on img "Next" at bounding box center [537, 152] width 10 height 27
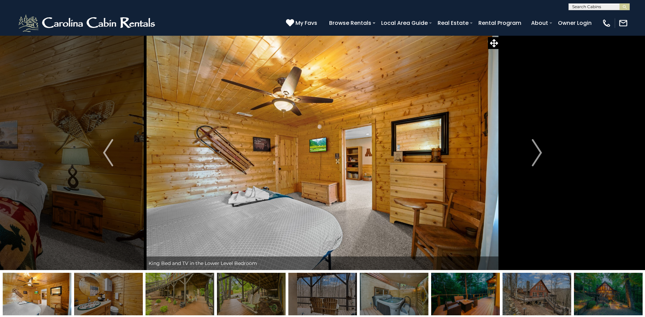
click at [537, 150] on img "Next" at bounding box center [537, 152] width 10 height 27
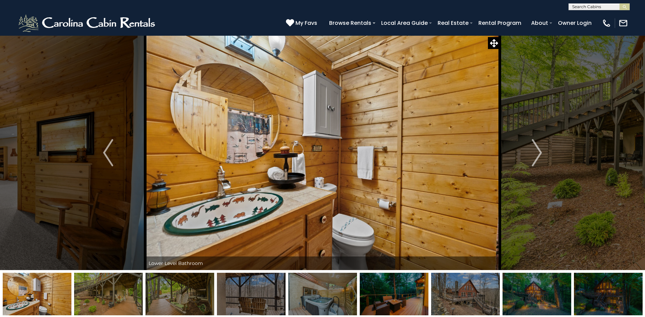
click at [537, 150] on img "Next" at bounding box center [537, 152] width 10 height 27
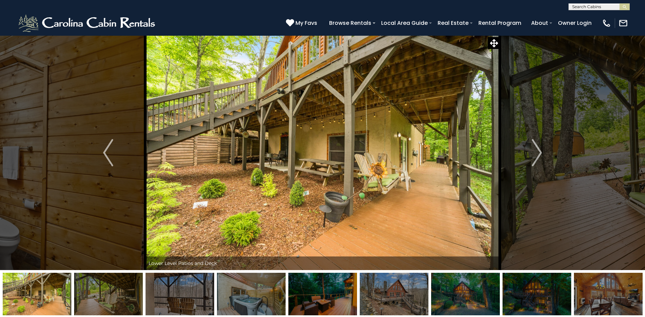
click at [537, 150] on img "Next" at bounding box center [537, 152] width 10 height 27
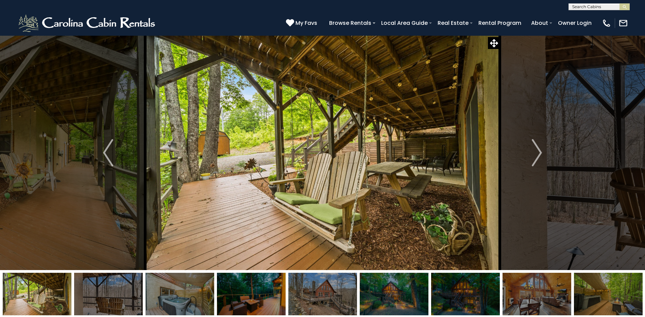
click at [537, 150] on img "Next" at bounding box center [537, 152] width 10 height 27
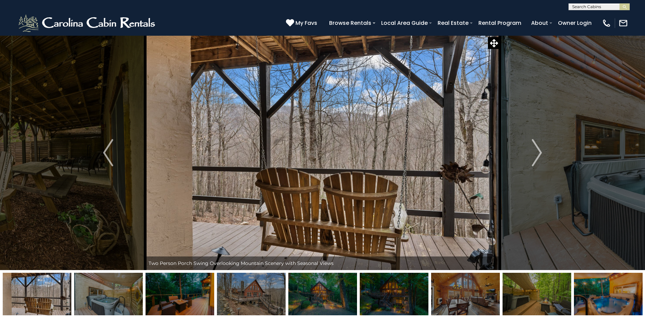
click at [537, 150] on img "Next" at bounding box center [537, 152] width 10 height 27
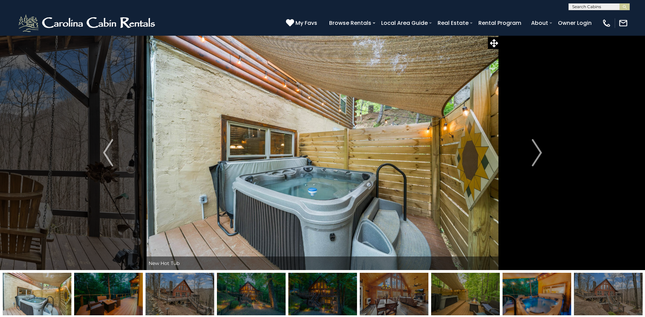
click at [537, 150] on img "Next" at bounding box center [537, 152] width 10 height 27
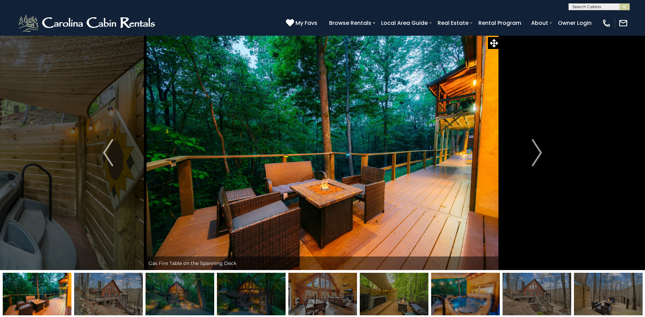
click at [537, 150] on img "Next" at bounding box center [537, 152] width 10 height 27
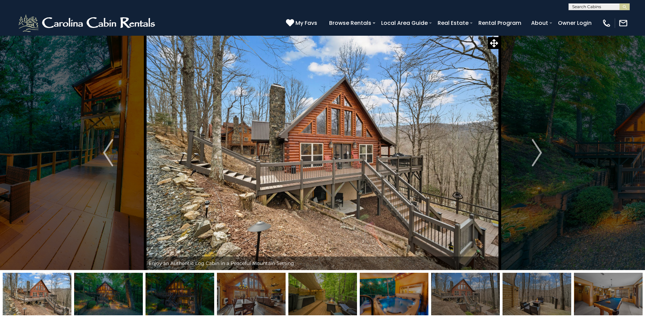
click at [537, 150] on img "Next" at bounding box center [537, 152] width 10 height 27
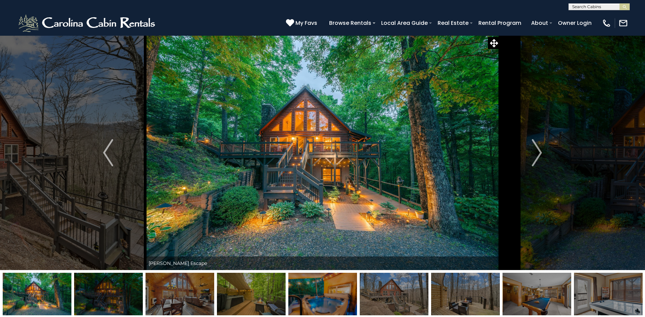
click at [537, 150] on img "Next" at bounding box center [537, 152] width 10 height 27
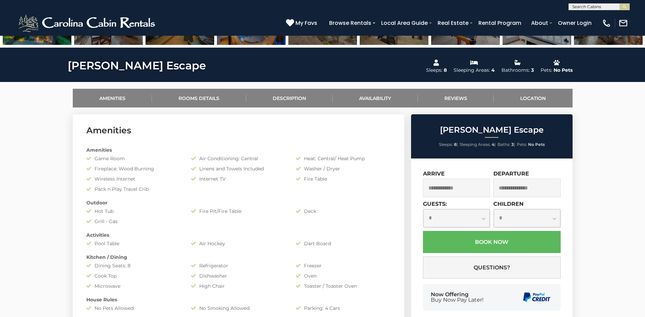
scroll to position [170, 0]
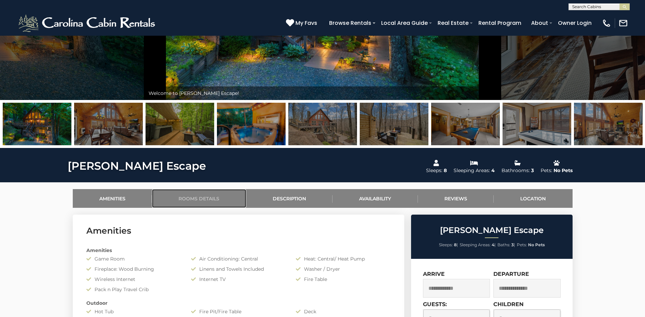
click at [208, 197] on link "Rooms Details" at bounding box center [199, 198] width 94 height 19
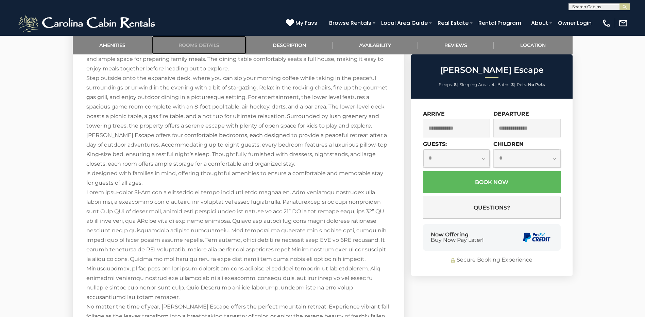
scroll to position [876, 0]
click at [285, 50] on link "Description" at bounding box center [289, 45] width 87 height 19
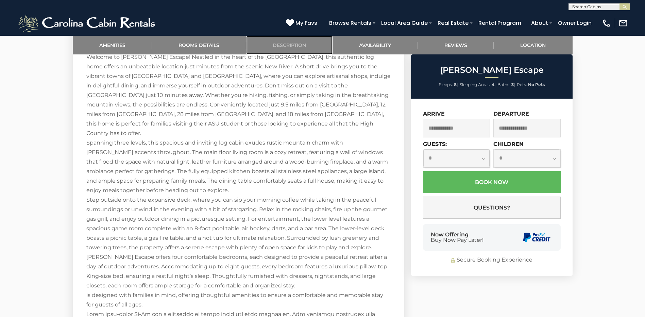
scroll to position [726, 0]
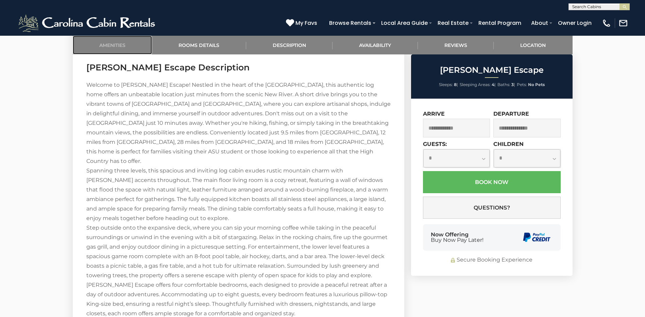
click at [128, 40] on link "Amenities" at bounding box center [113, 45] width 80 height 19
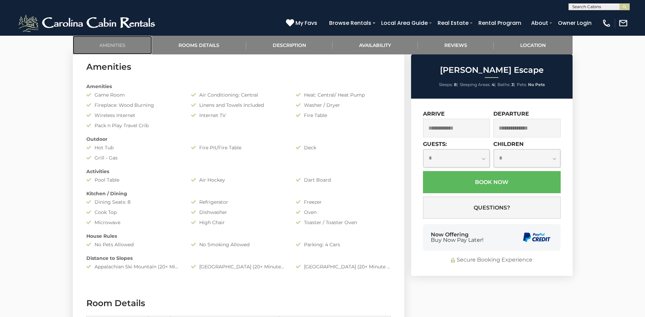
scroll to position [333, 0]
click at [167, 267] on div "Appalachian Ski Mountain (20+ Minute Drive)" at bounding box center [133, 267] width 105 height 7
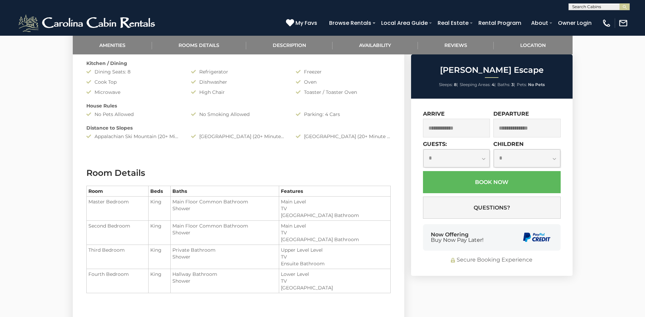
scroll to position [537, 0]
